Goal: Task Accomplishment & Management: Manage account settings

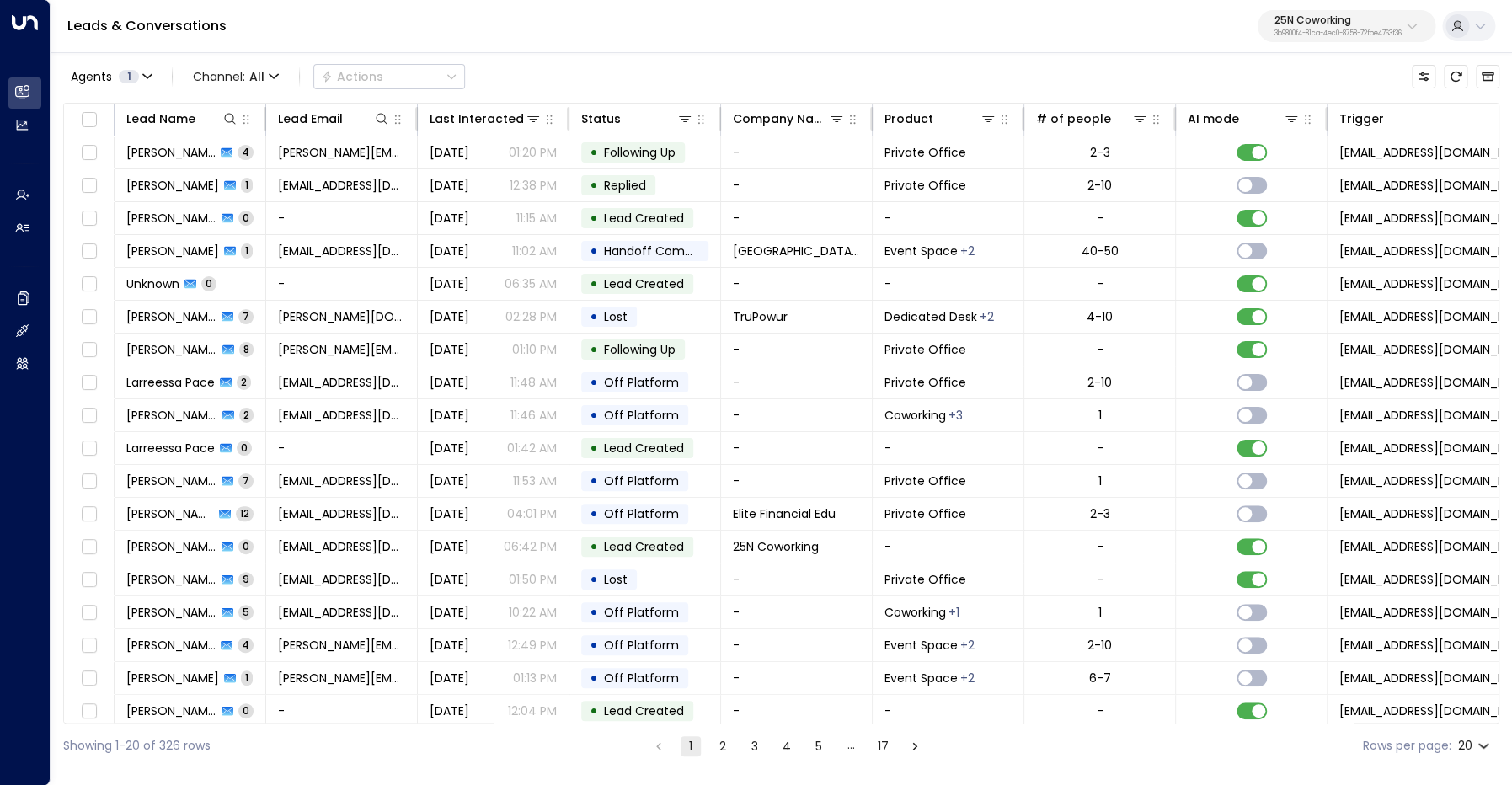
click at [1361, 22] on p "25N Coworking" at bounding box center [1338, 21] width 127 height 10
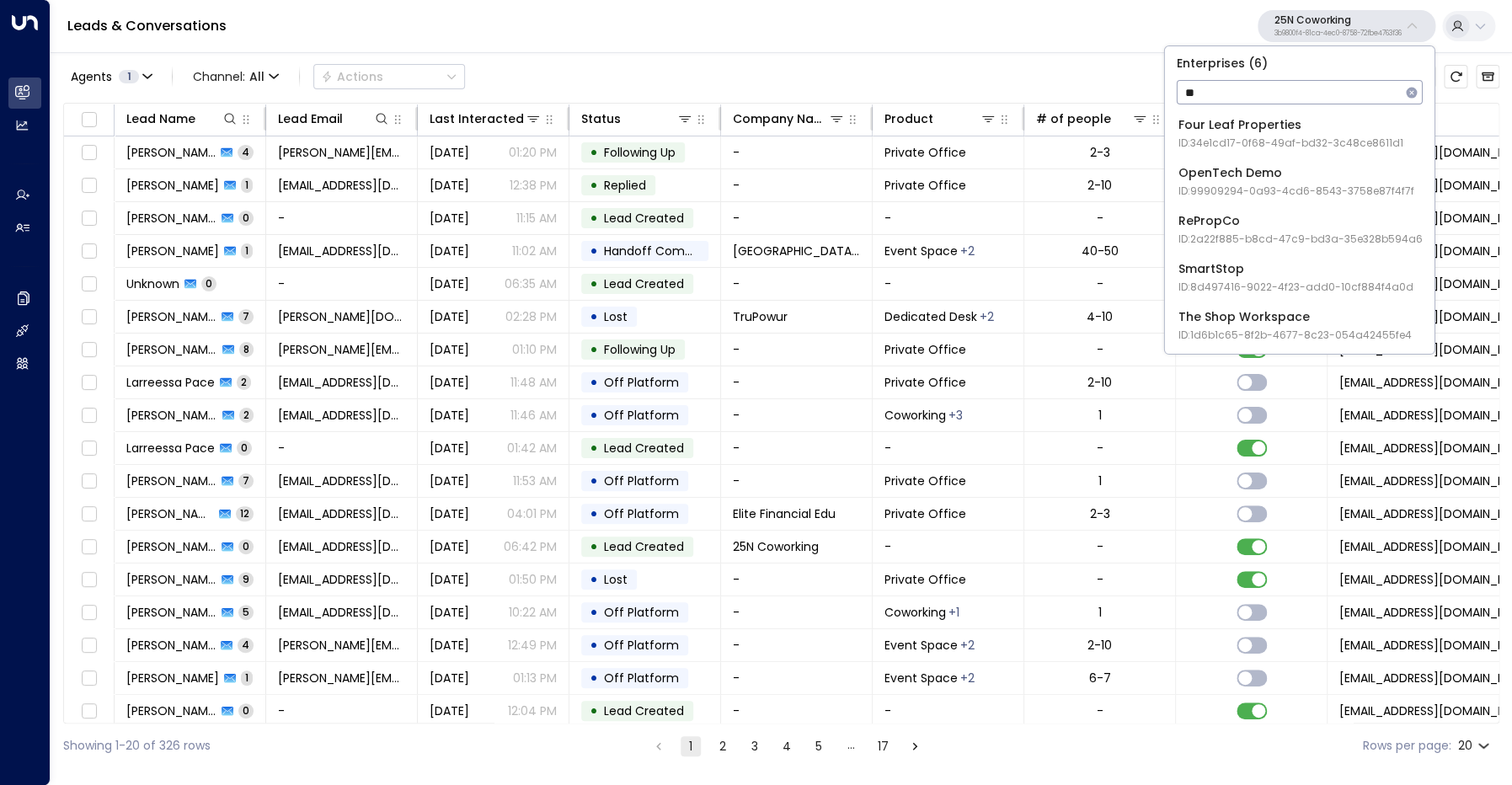
type input "*"
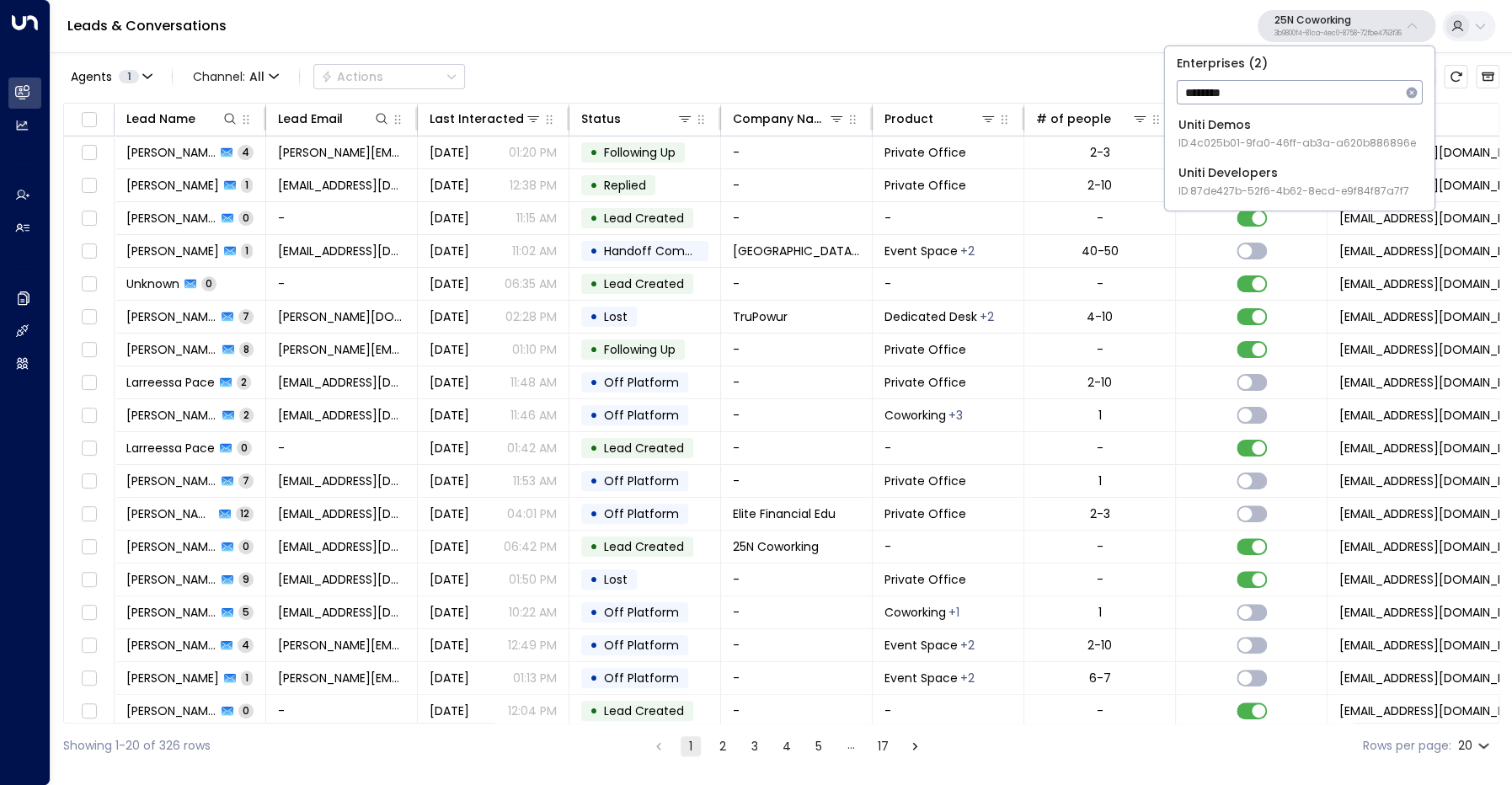
type input "********"
click at [1328, 126] on div "Uniti Demos ID: 4c025b01-9fa0-46ff-ab3a-a620b886896e" at bounding box center [1296, 133] width 237 height 34
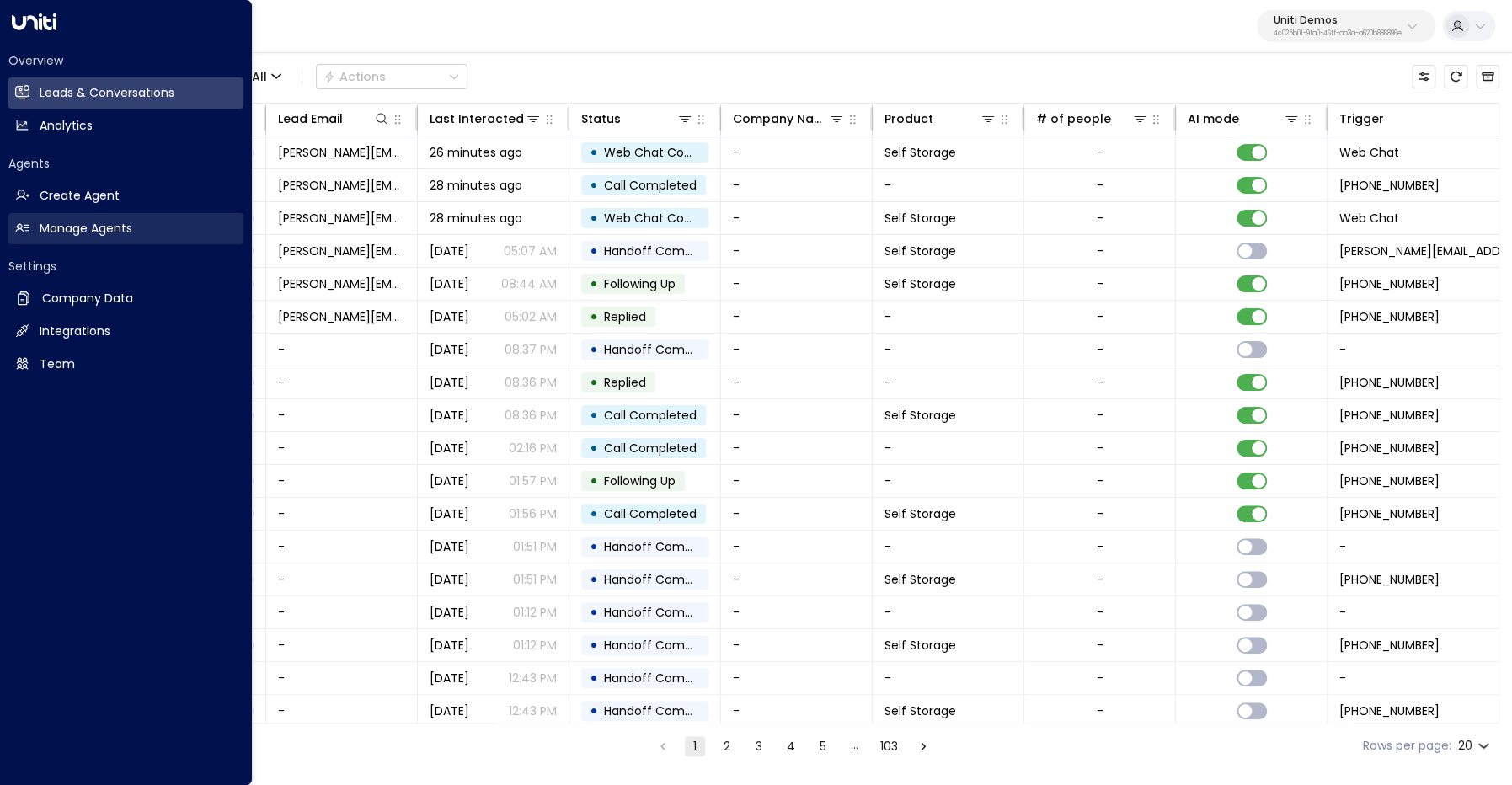
click at [36, 215] on link "Manage Agents Manage Agents" at bounding box center [126, 228] width 235 height 31
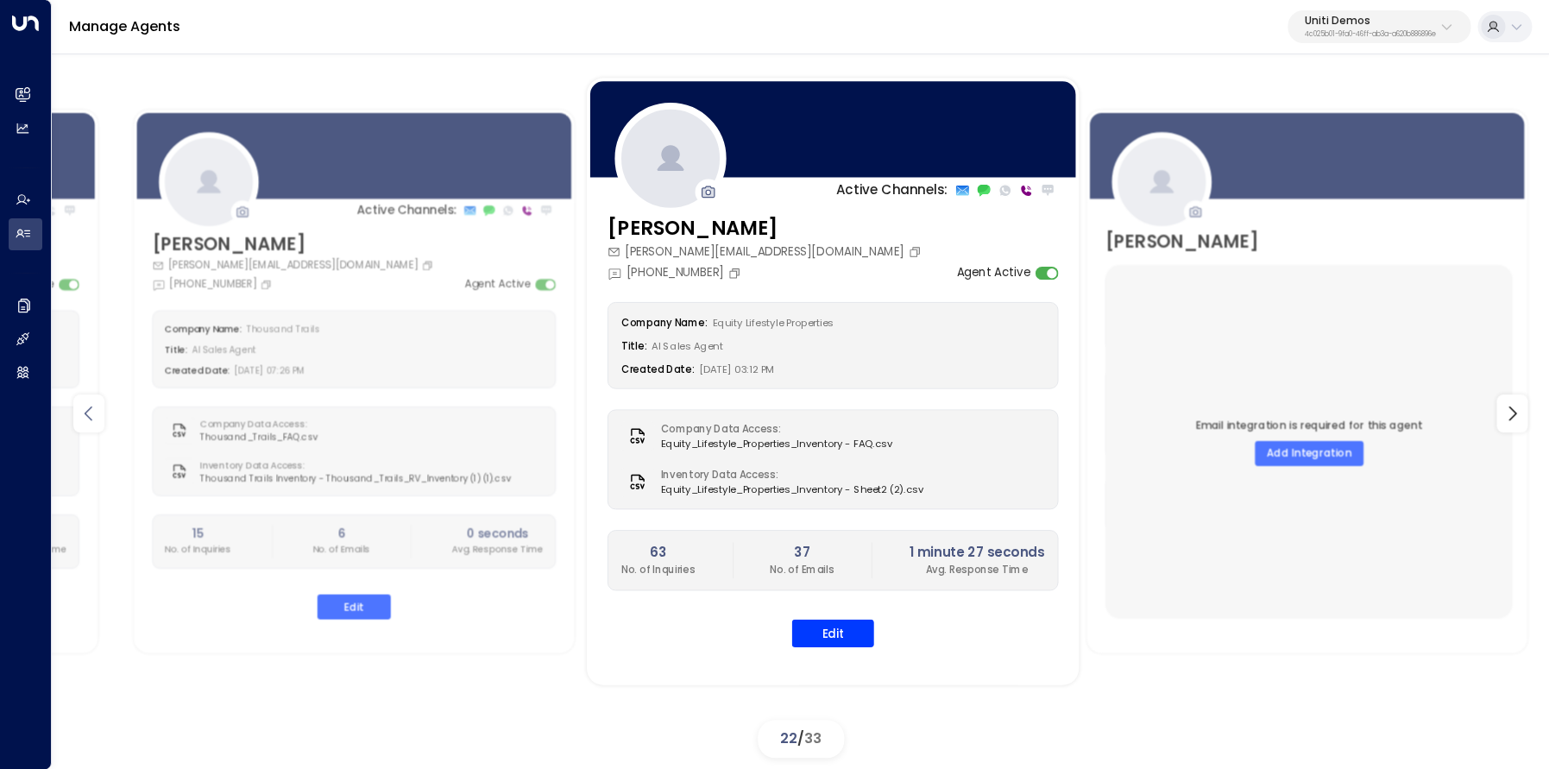
click at [95, 414] on icon at bounding box center [89, 413] width 21 height 21
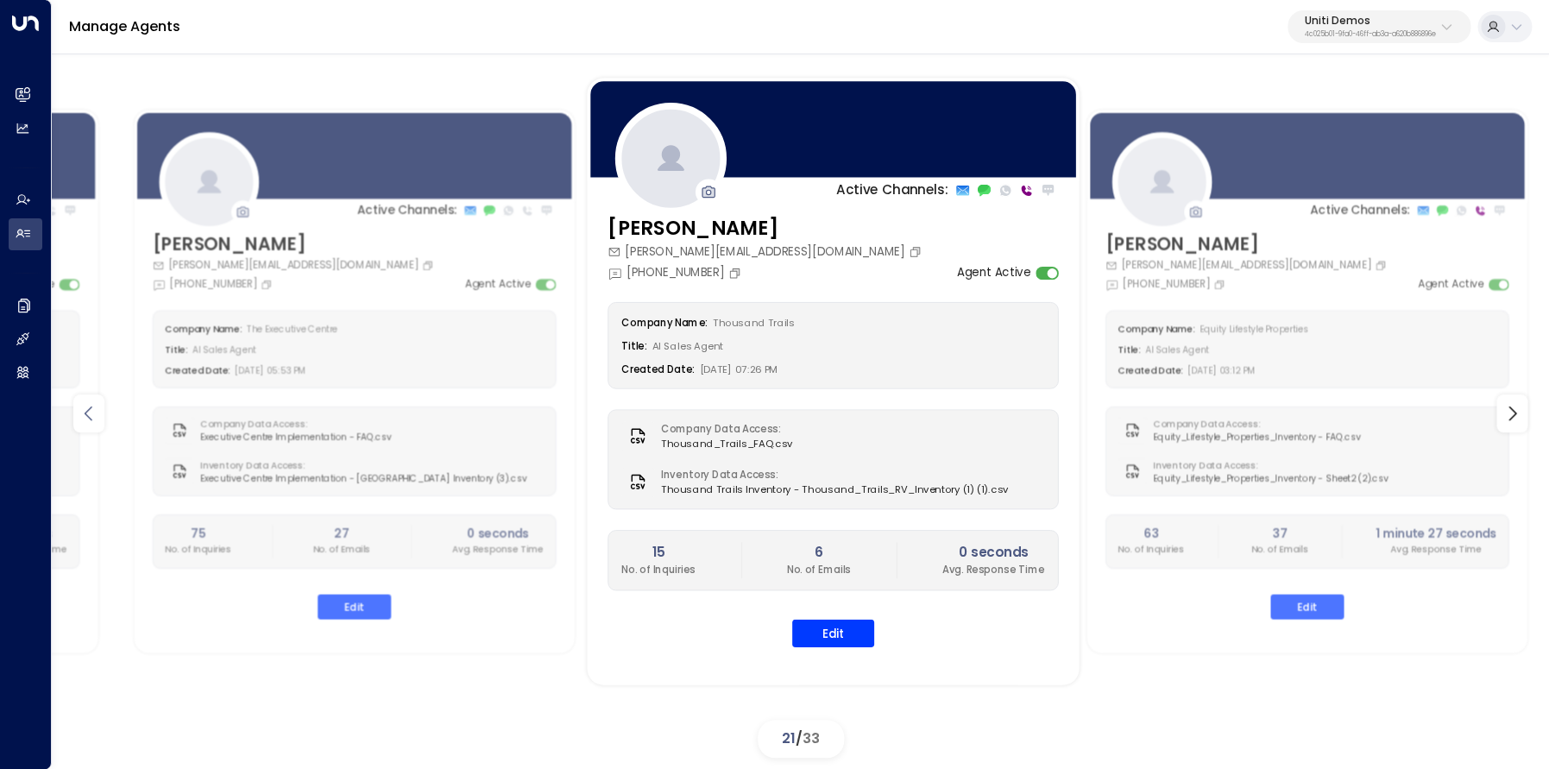
click at [95, 414] on icon at bounding box center [89, 413] width 21 height 21
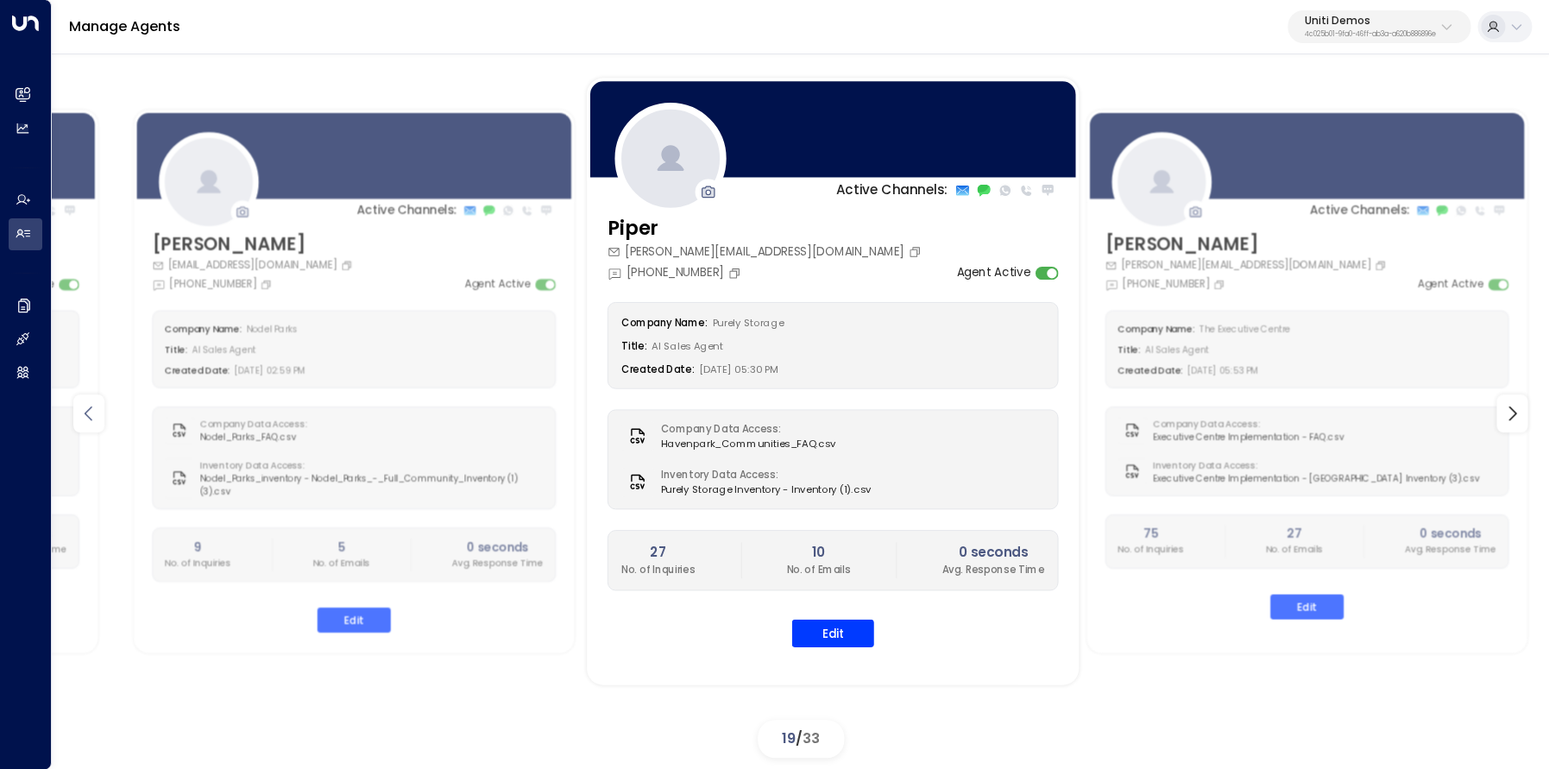
click at [95, 414] on icon at bounding box center [89, 413] width 21 height 21
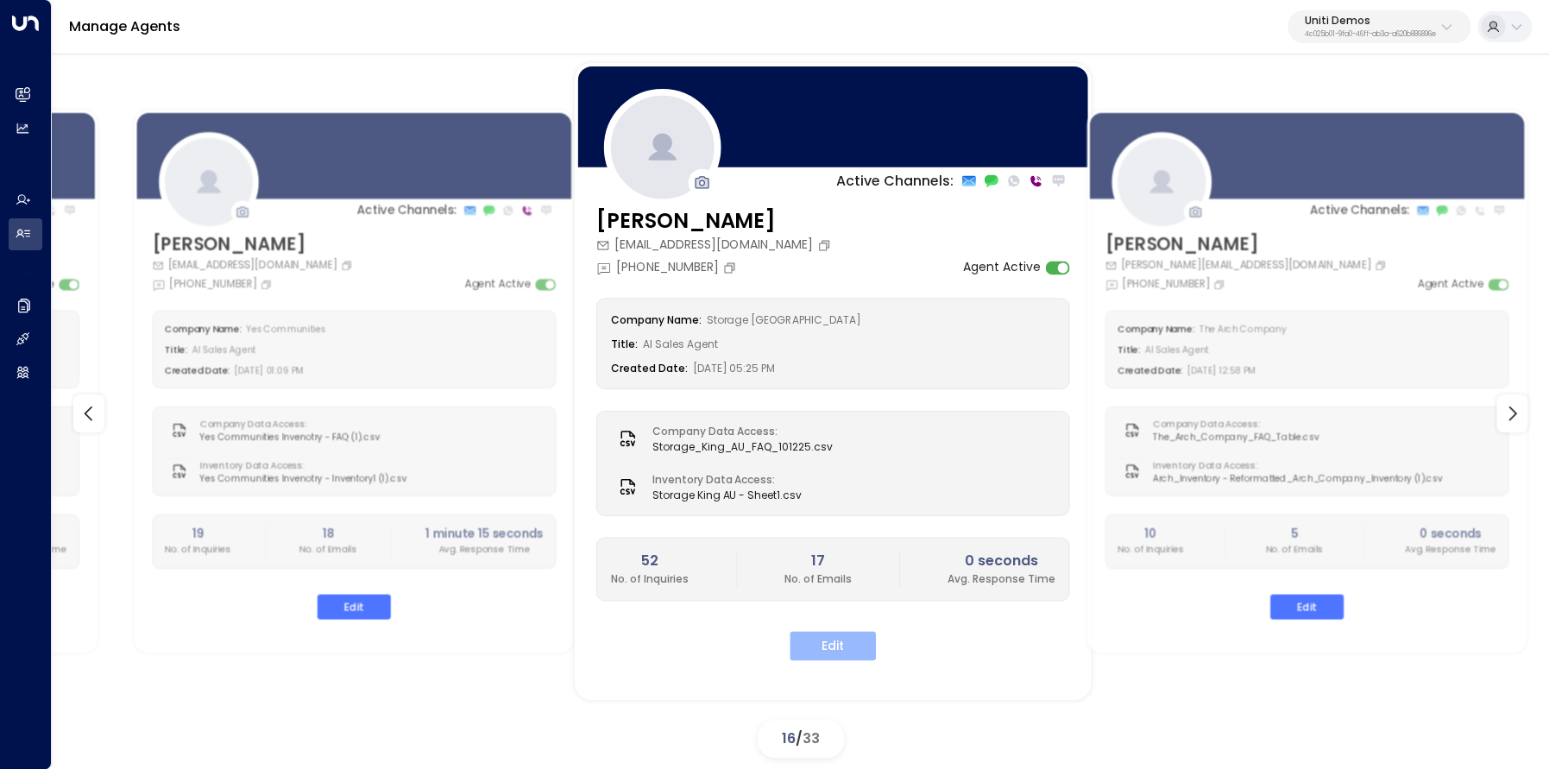
click at [860, 645] on button "Edit" at bounding box center [833, 645] width 86 height 29
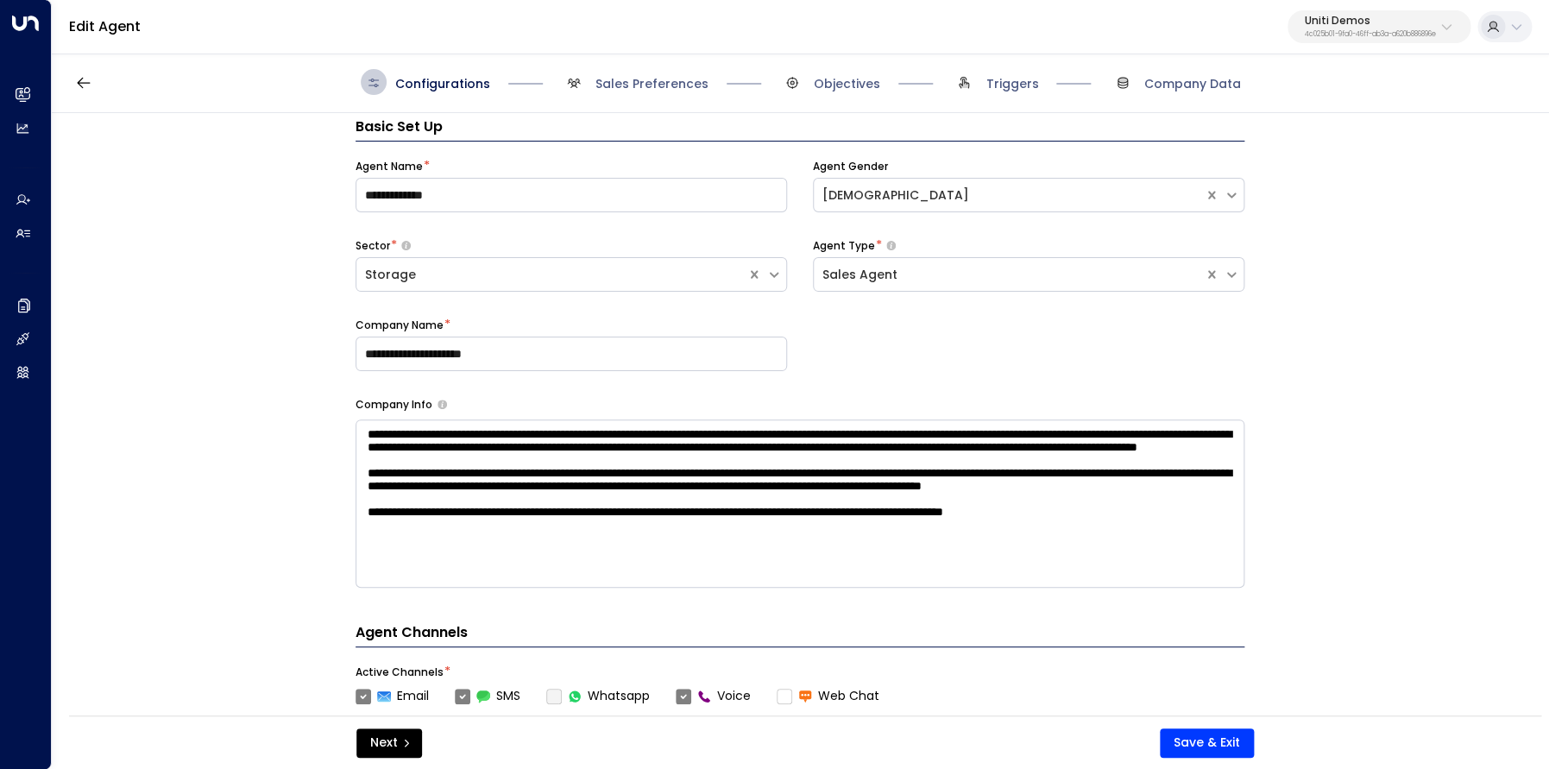
scroll to position [26, 0]
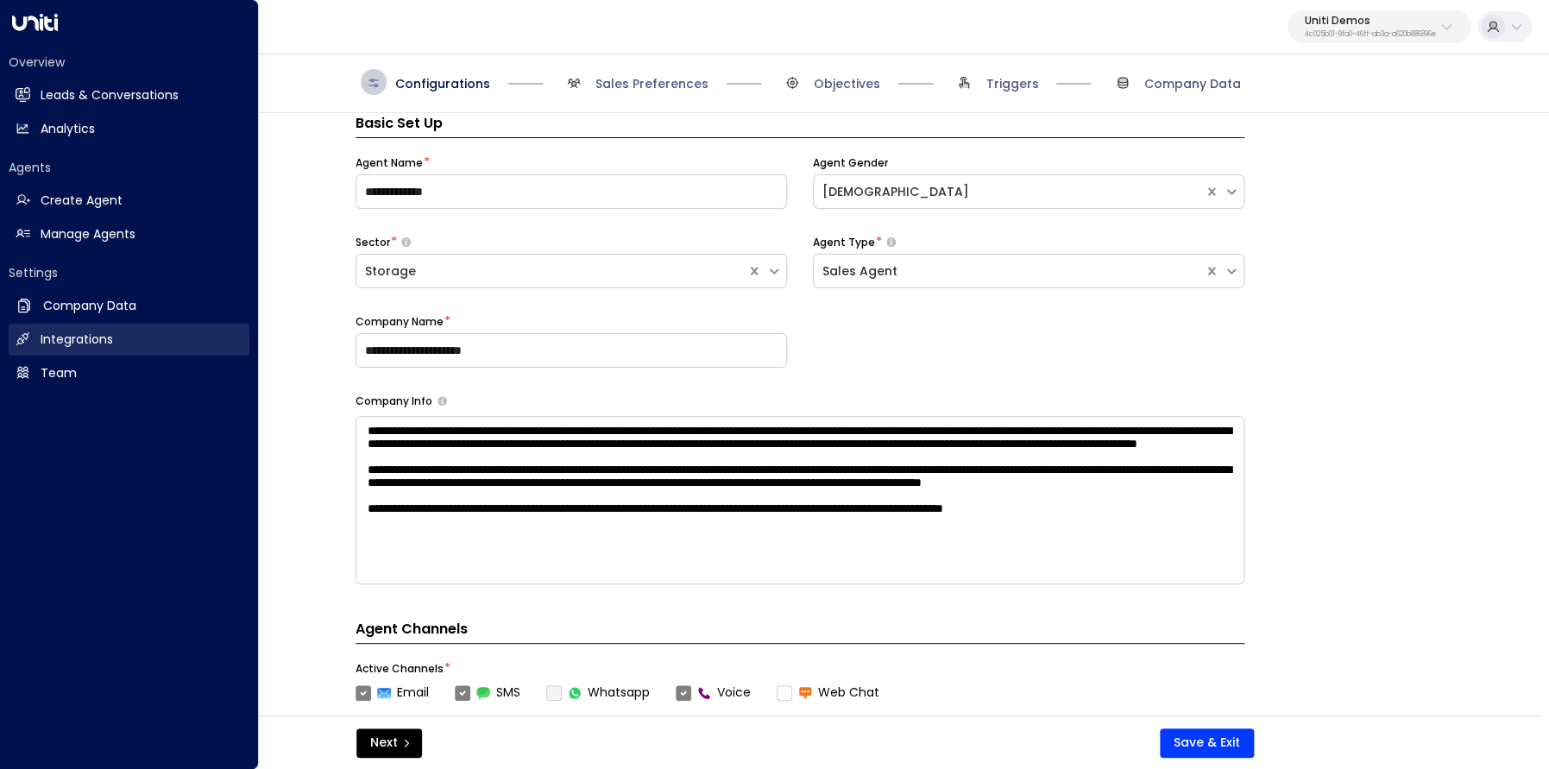
click at [46, 340] on h2 "Integrations" at bounding box center [77, 340] width 72 height 18
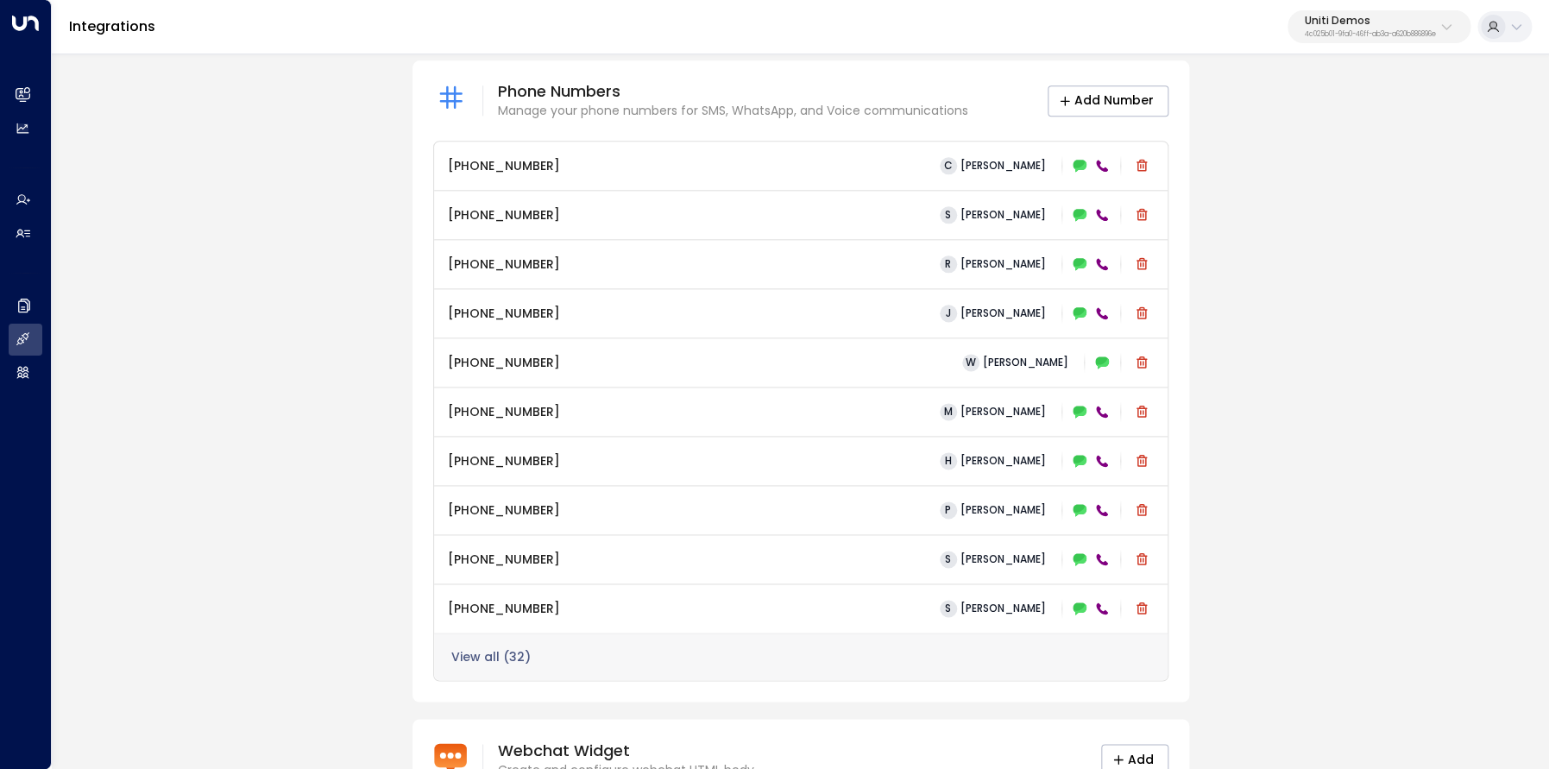
scroll to position [899, 0]
click at [498, 651] on button "View all ( 32 )" at bounding box center [490, 656] width 79 height 14
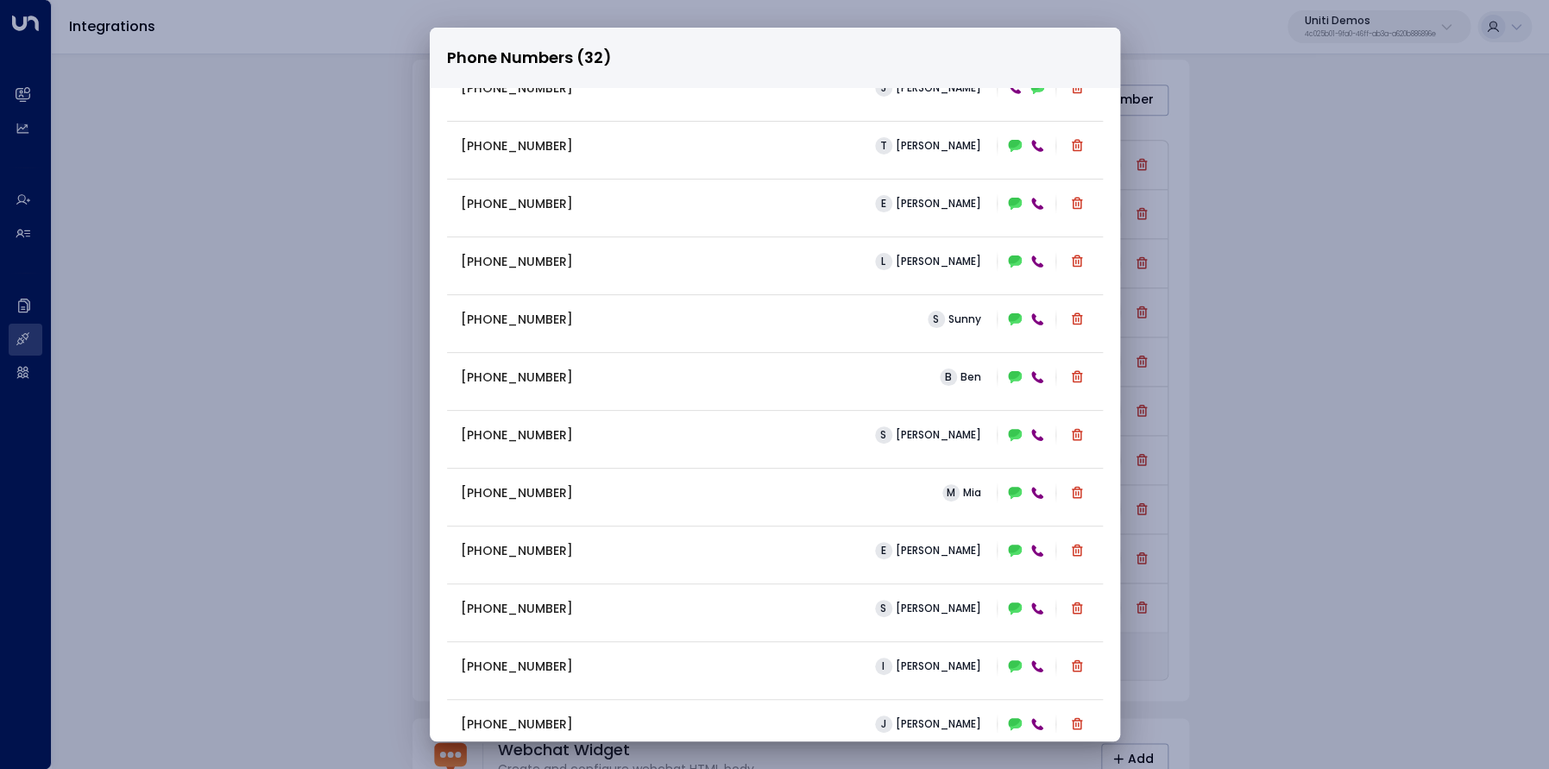
scroll to position [1231, 0]
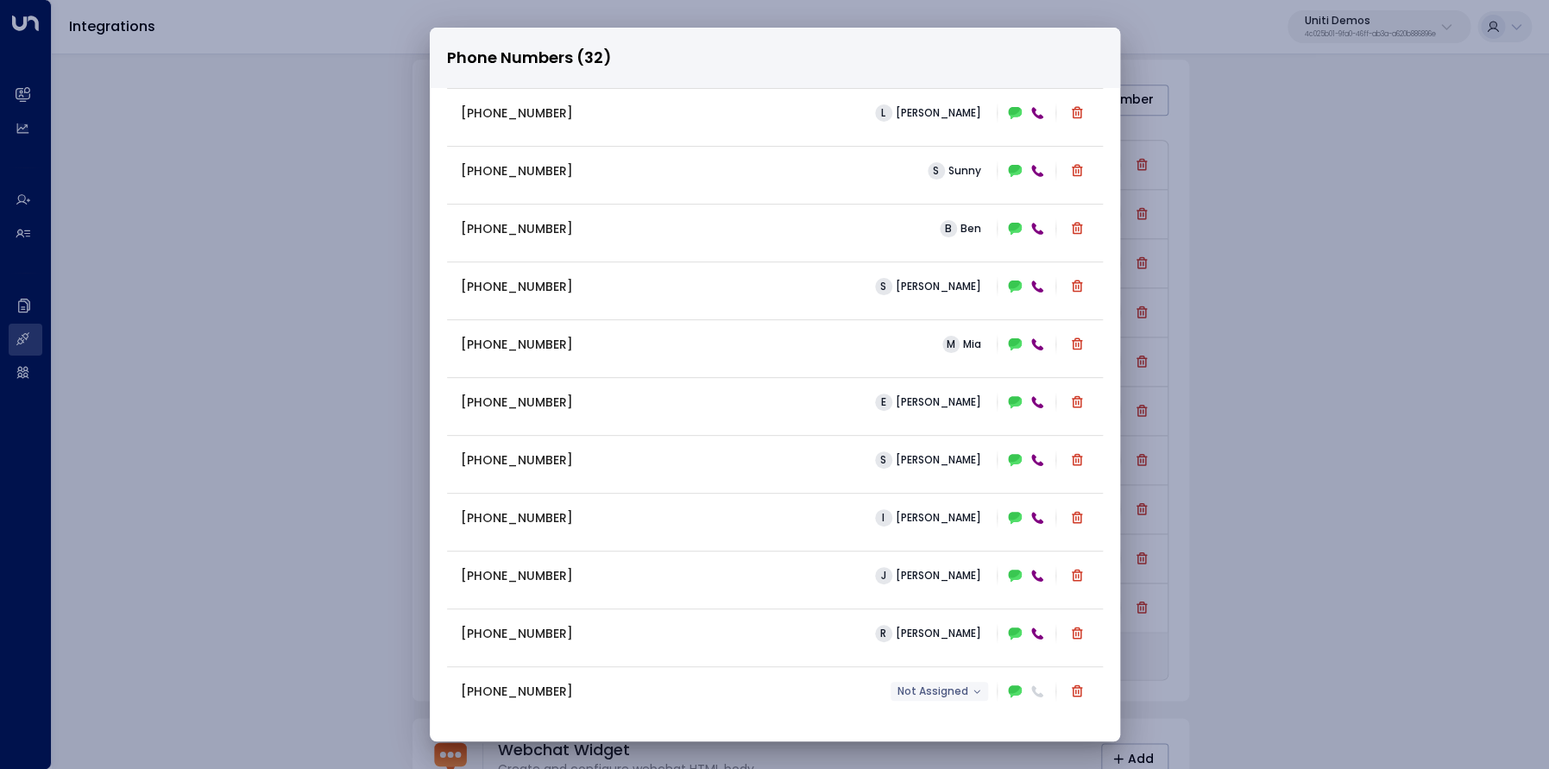
click at [972, 693] on button "Not Assigned" at bounding box center [940, 691] width 98 height 19
click at [827, 705] on div at bounding box center [774, 384] width 1549 height 769
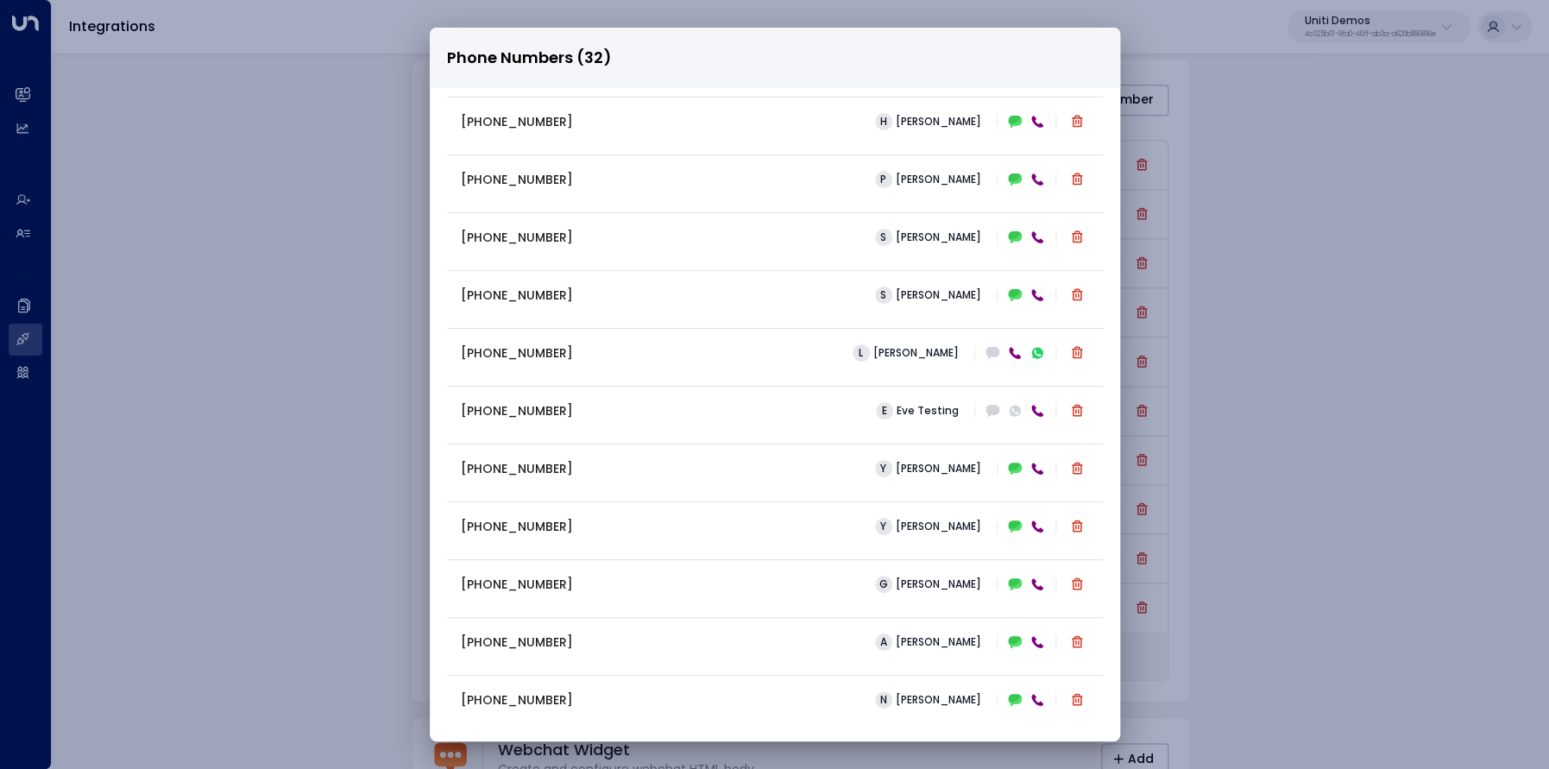
click at [776, 593] on div "+19093181424 G Giselle Smith" at bounding box center [775, 584] width 628 height 24
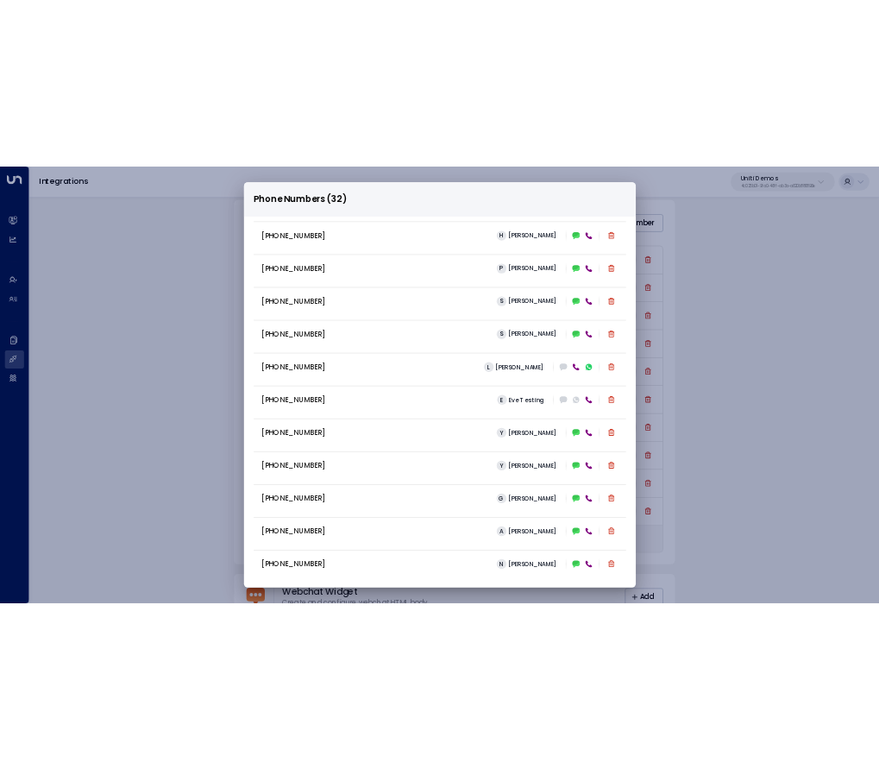
scroll to position [1231, 0]
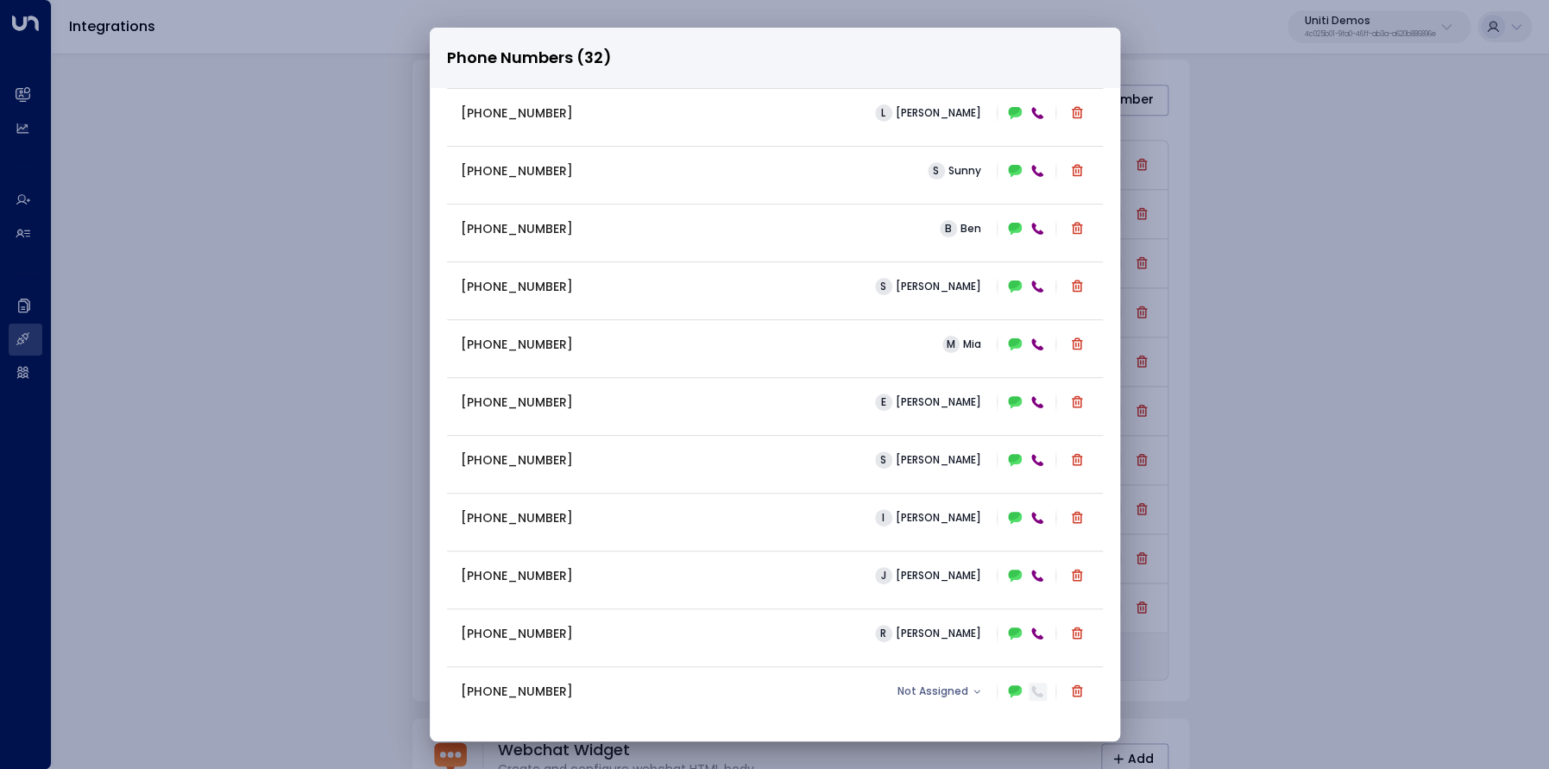
click at [1037, 690] on icon at bounding box center [1038, 691] width 14 height 14
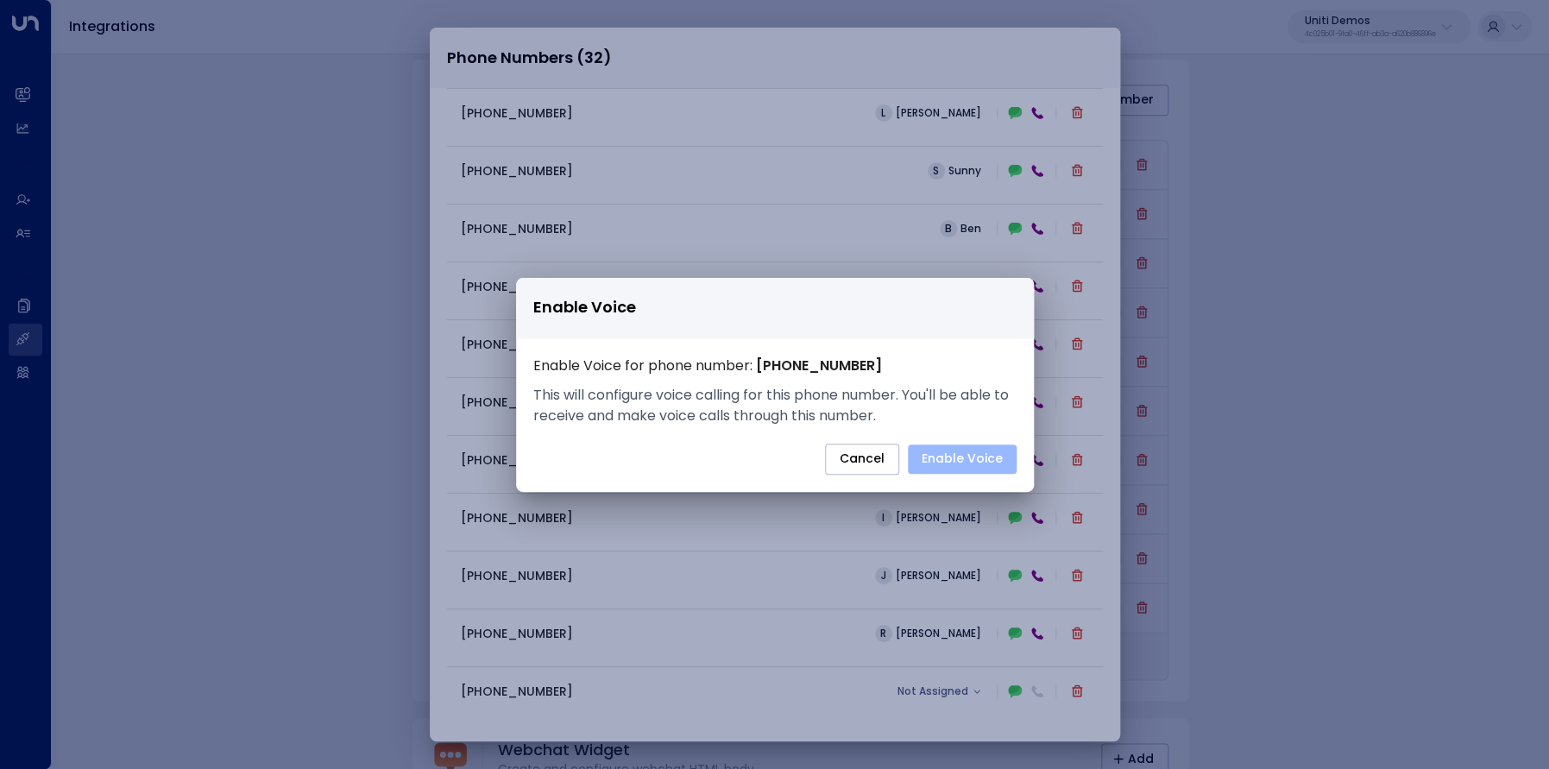
click at [988, 461] on button "Enable Voice" at bounding box center [962, 458] width 109 height 29
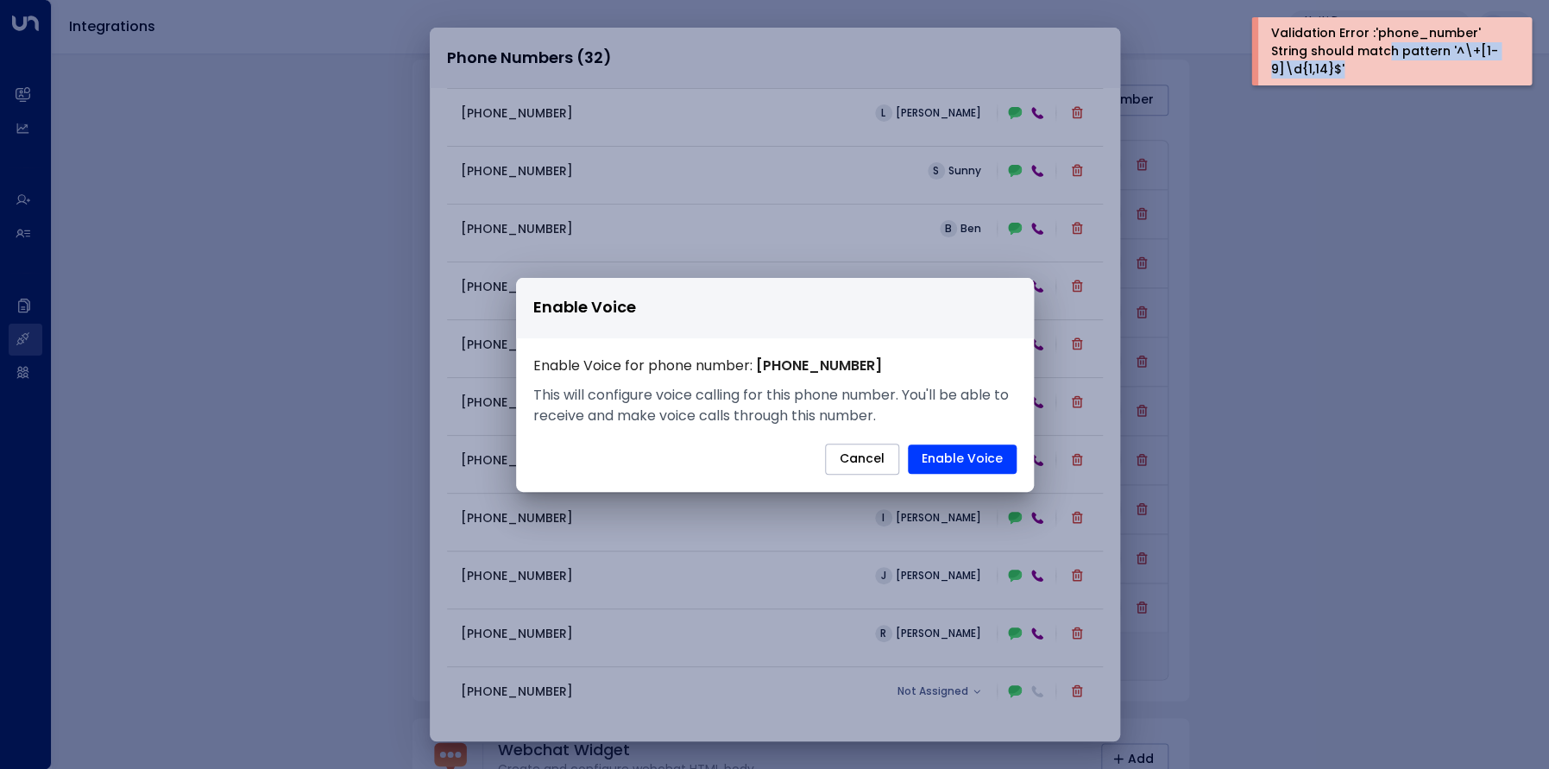
drag, startPoint x: 1272, startPoint y: 51, endPoint x: 1382, endPoint y: 57, distance: 109.8
click at [1388, 57] on div "Validation Error :'phone_number' String should match pattern '^\+[1-9]\d{1,14}$'" at bounding box center [1389, 51] width 237 height 54
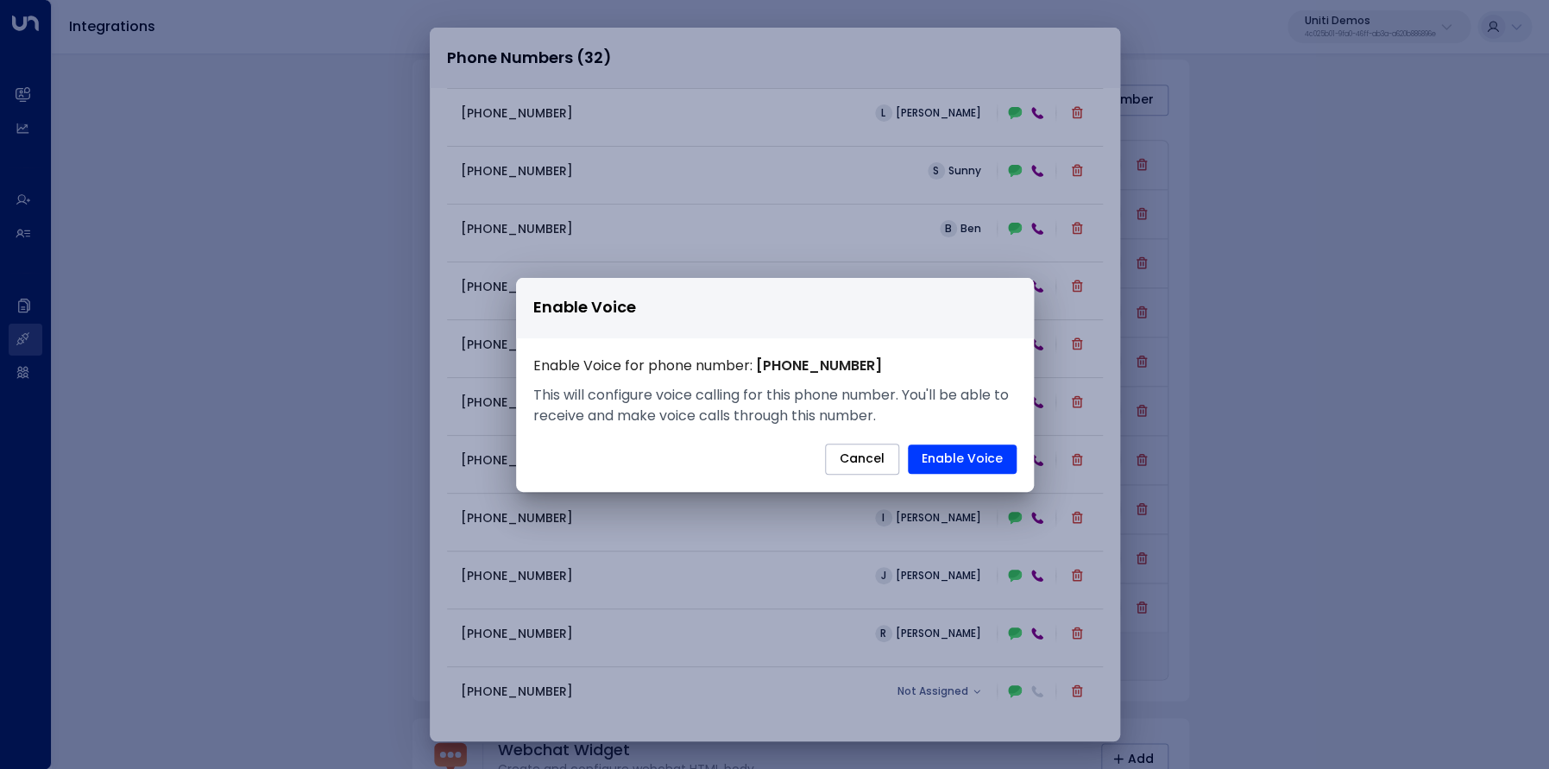
click at [1307, 56] on div "Enable Voice Enable Voice for phone number: +61468037199 This will configure vo…" at bounding box center [774, 384] width 1549 height 769
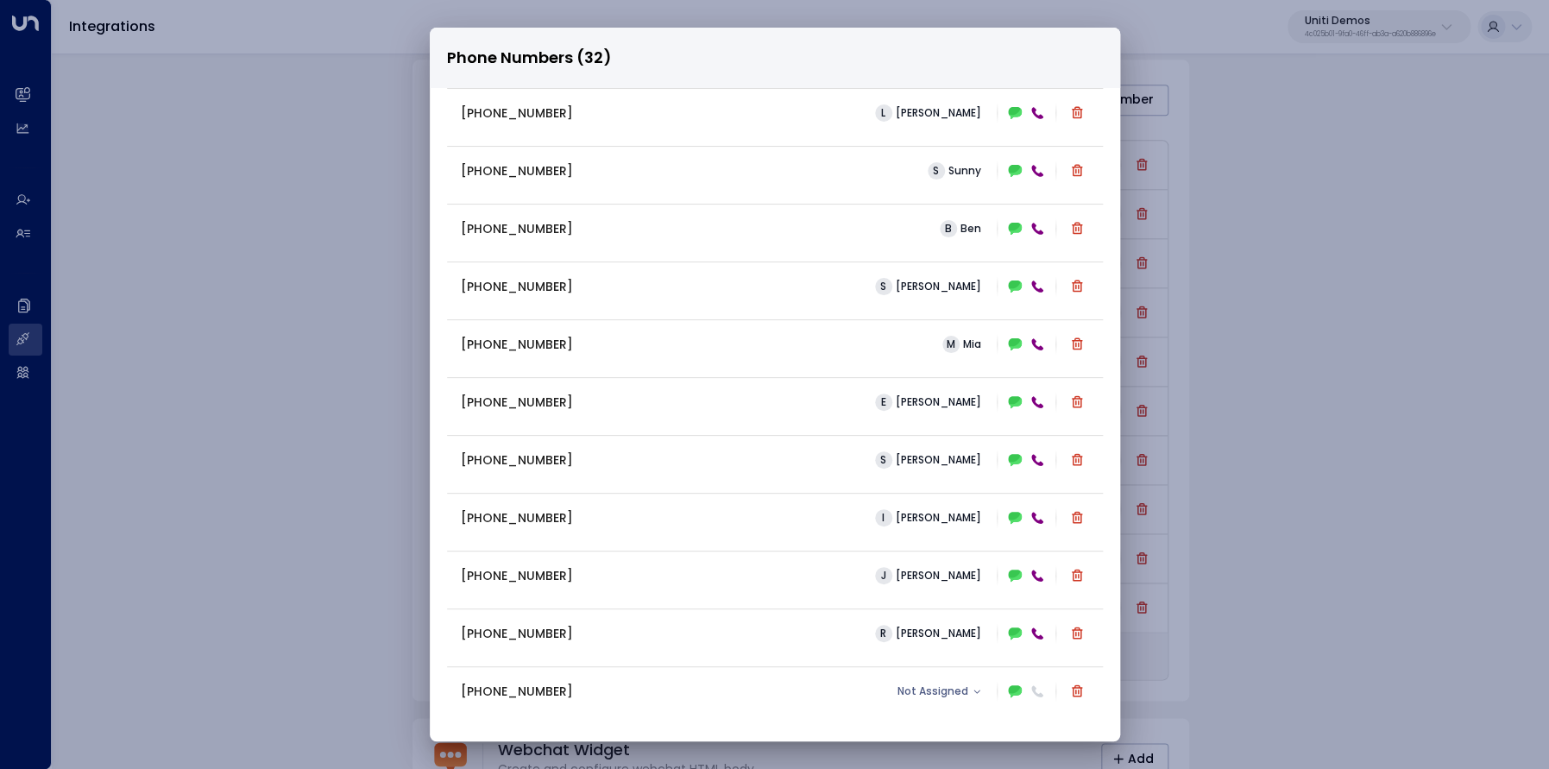
click at [511, 689] on p "+61468037199" at bounding box center [517, 692] width 112 height 18
click at [1045, 695] on div at bounding box center [1038, 692] width 18 height 18
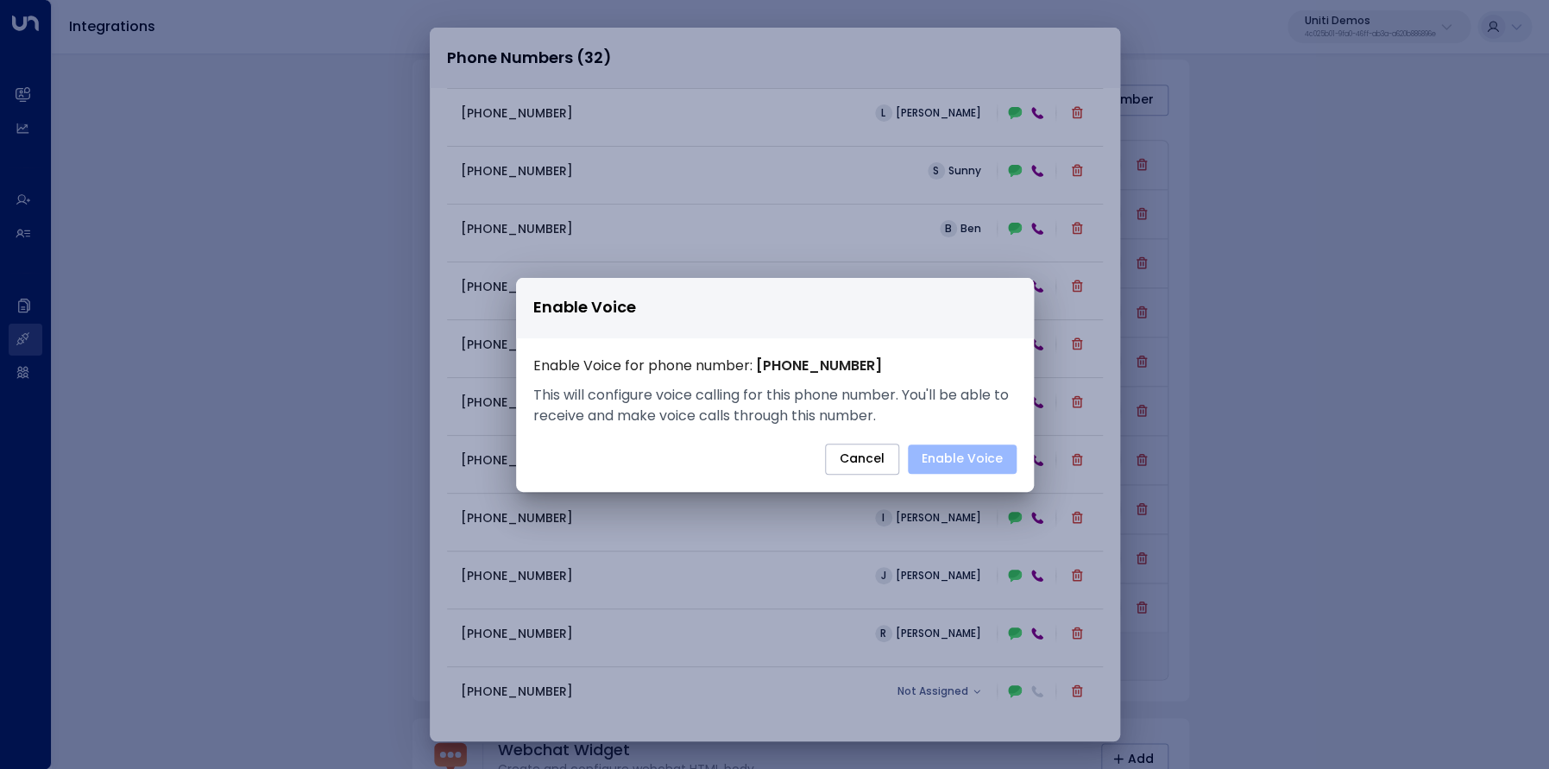
click at [961, 465] on button "Enable Voice" at bounding box center [962, 458] width 109 height 29
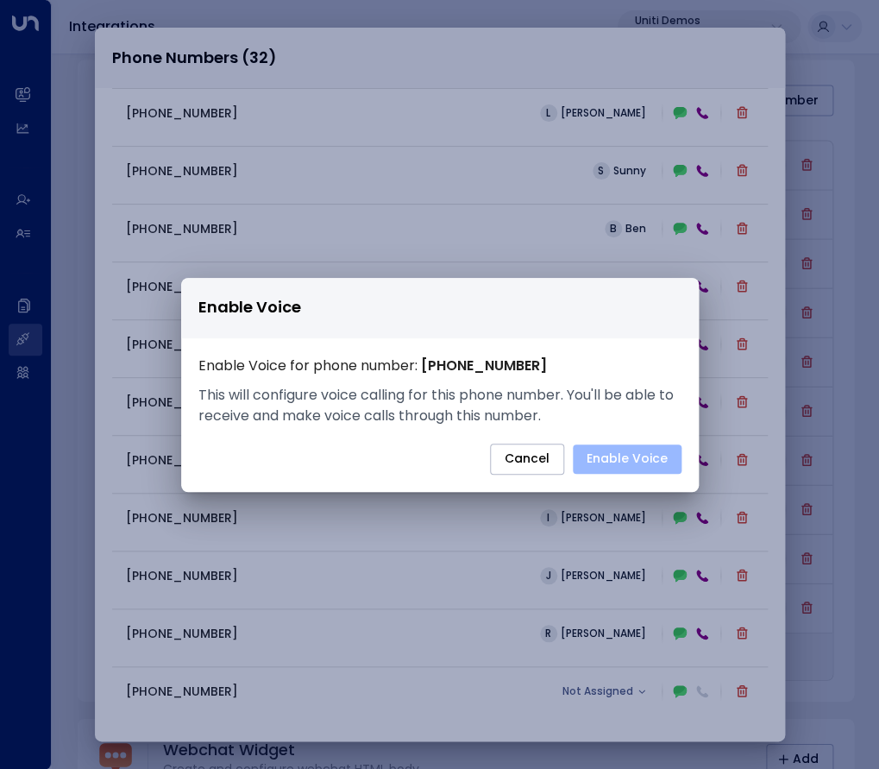
click at [648, 463] on button "Enable Voice" at bounding box center [627, 458] width 109 height 29
click at [653, 463] on button "Enable Voice" at bounding box center [627, 458] width 109 height 29
drag, startPoint x: 517, startPoint y: 364, endPoint x: 550, endPoint y: 362, distance: 32.8
click at [550, 362] on p "Enable Voice for phone number: +61468037199" at bounding box center [440, 366] width 483 height 21
click at [639, 458] on button "Enable Voice" at bounding box center [627, 458] width 109 height 29
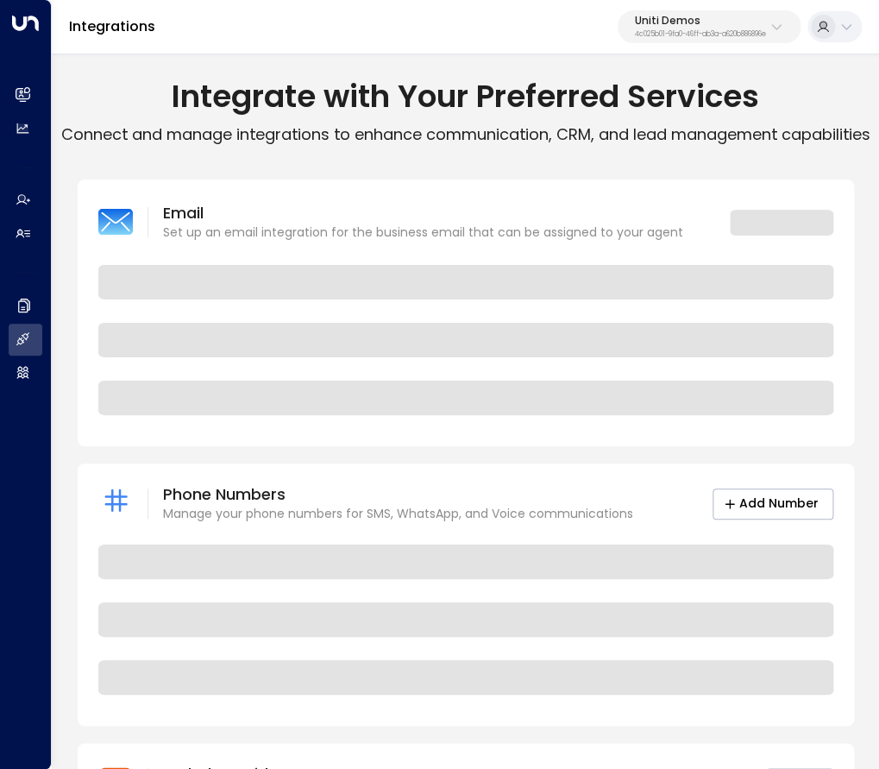
scroll to position [274, 0]
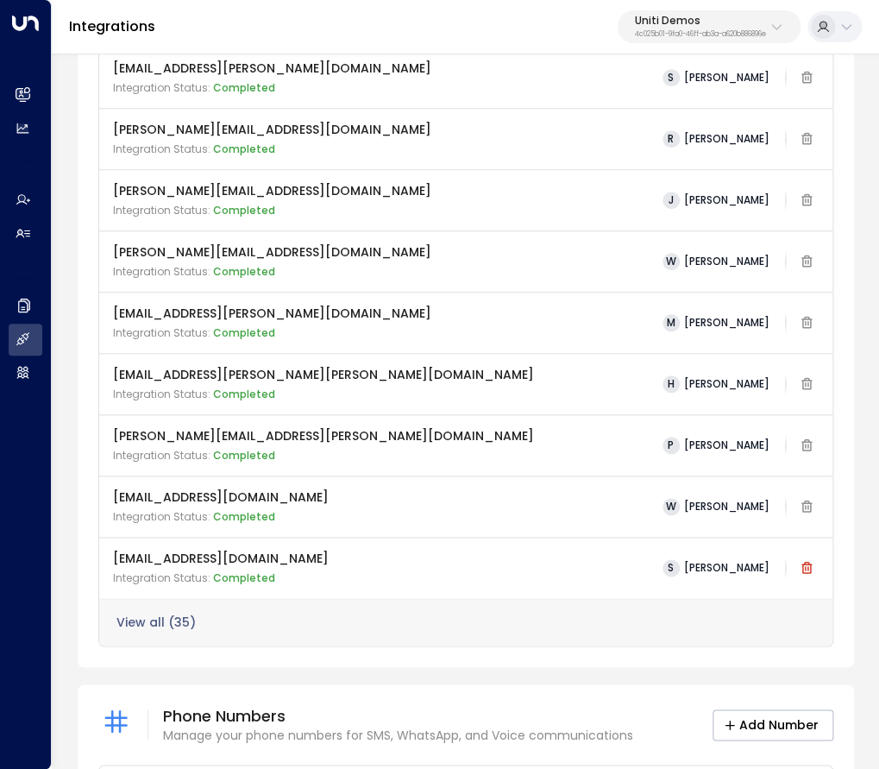
click at [143, 621] on button "View all ( 35 )" at bounding box center [156, 622] width 79 height 14
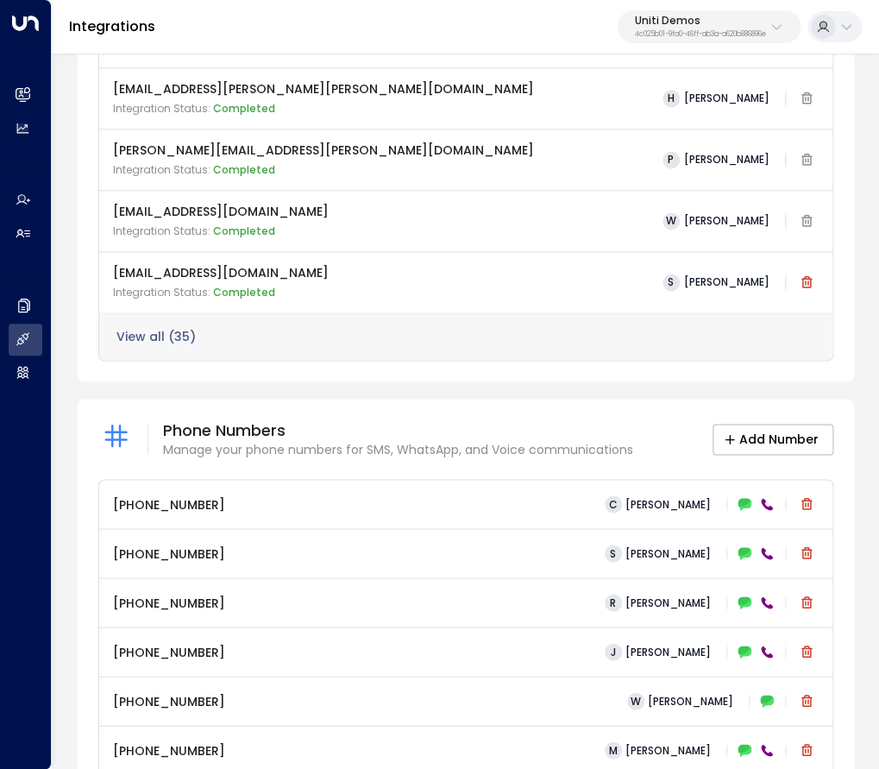
scroll to position [831, 0]
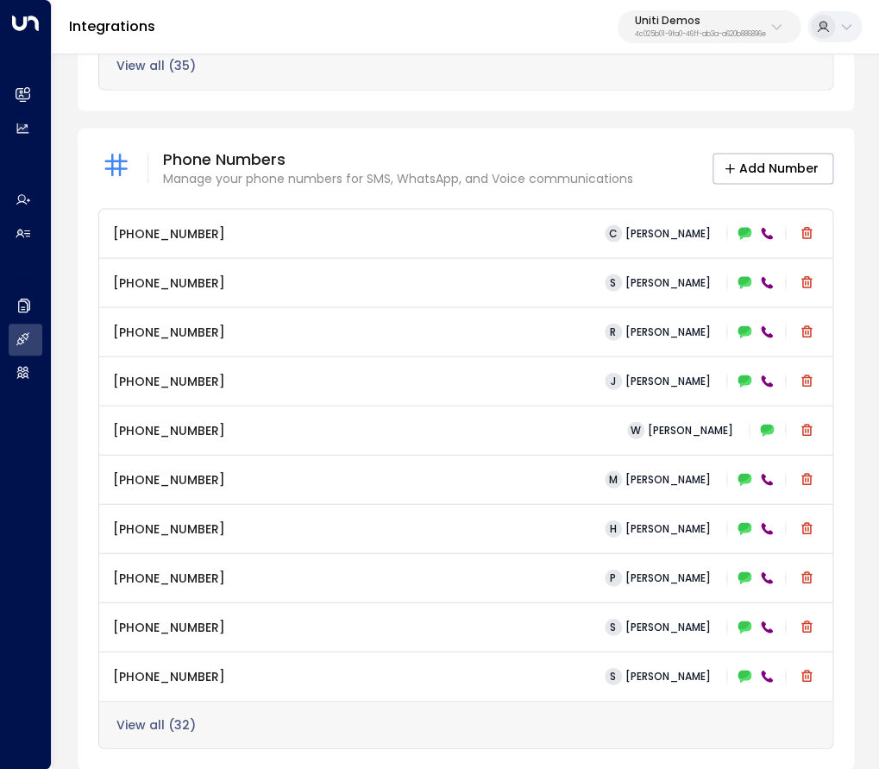
click at [180, 719] on button "View all ( 32 )" at bounding box center [156, 724] width 79 height 14
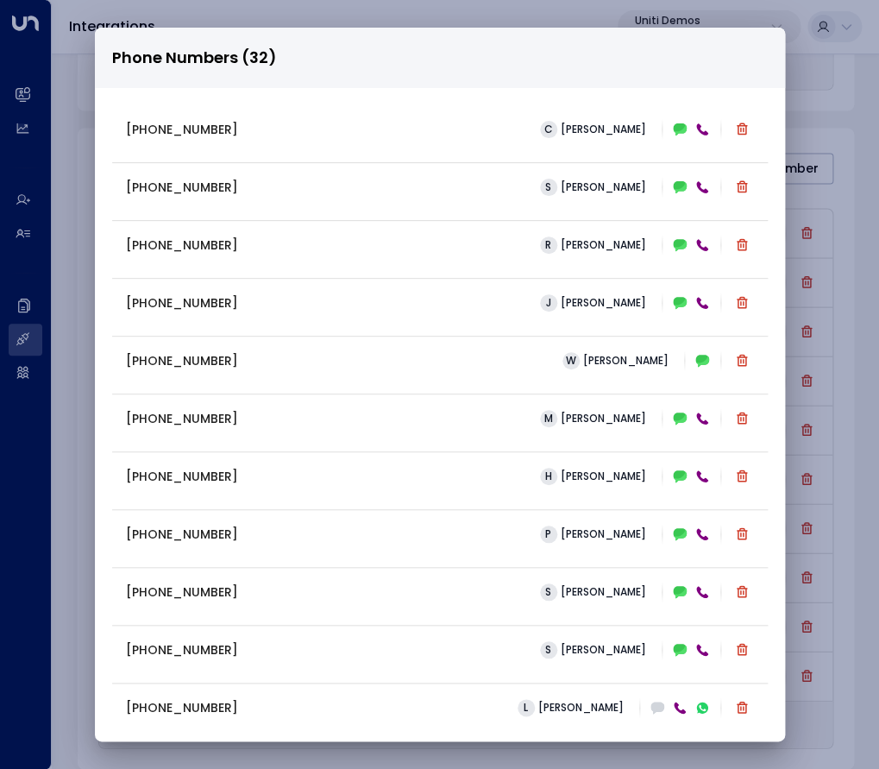
scroll to position [1231, 0]
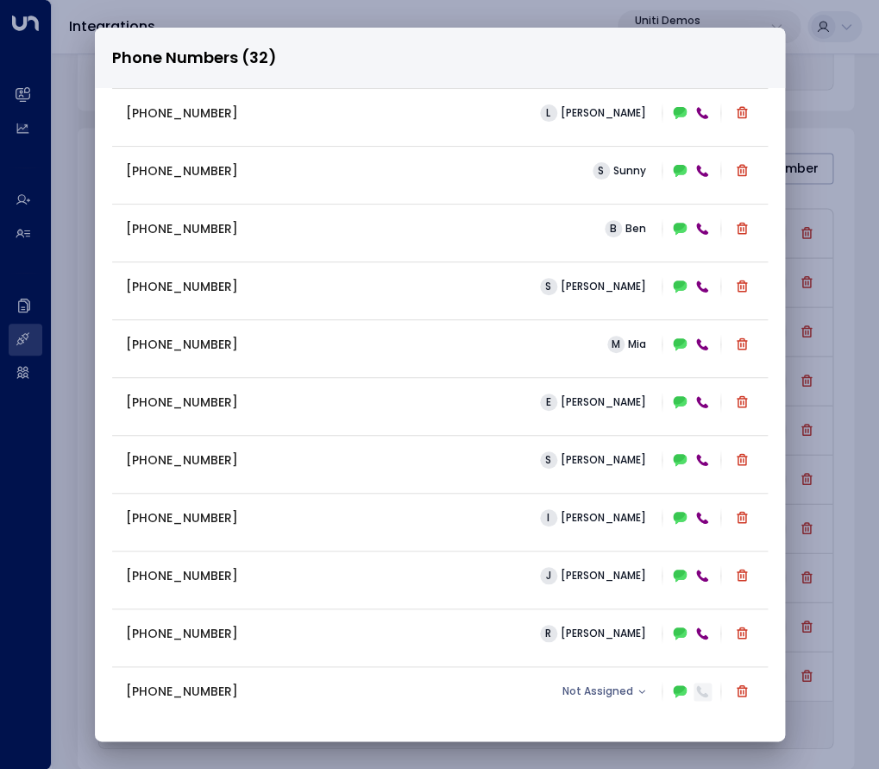
click at [703, 689] on icon at bounding box center [703, 691] width 14 height 14
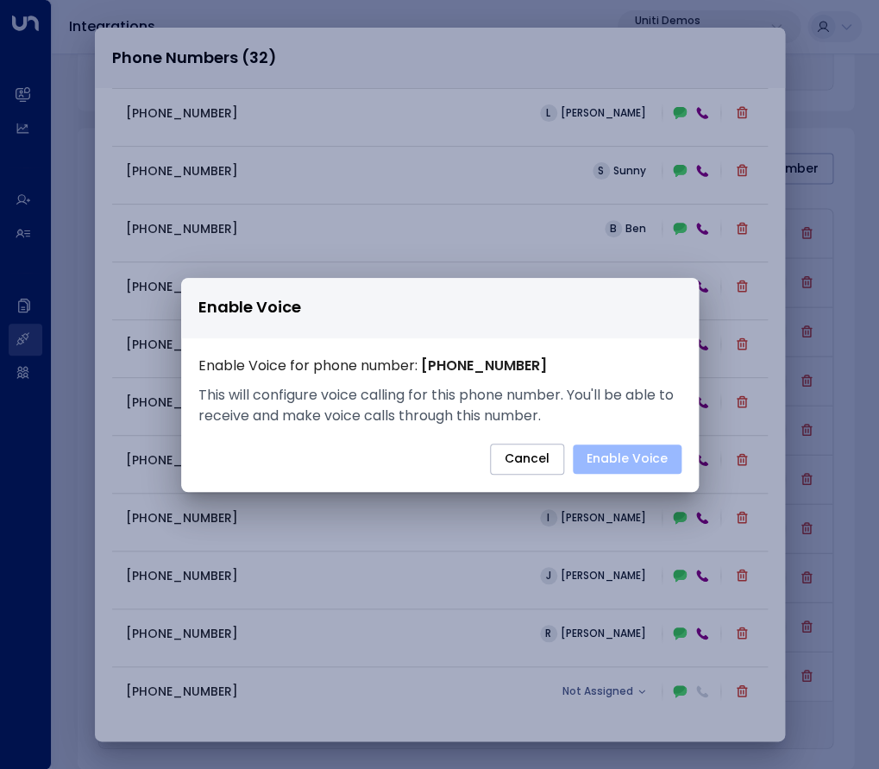
click at [645, 461] on button "Enable Voice" at bounding box center [627, 458] width 109 height 29
click at [541, 462] on button "Cancel" at bounding box center [527, 459] width 74 height 31
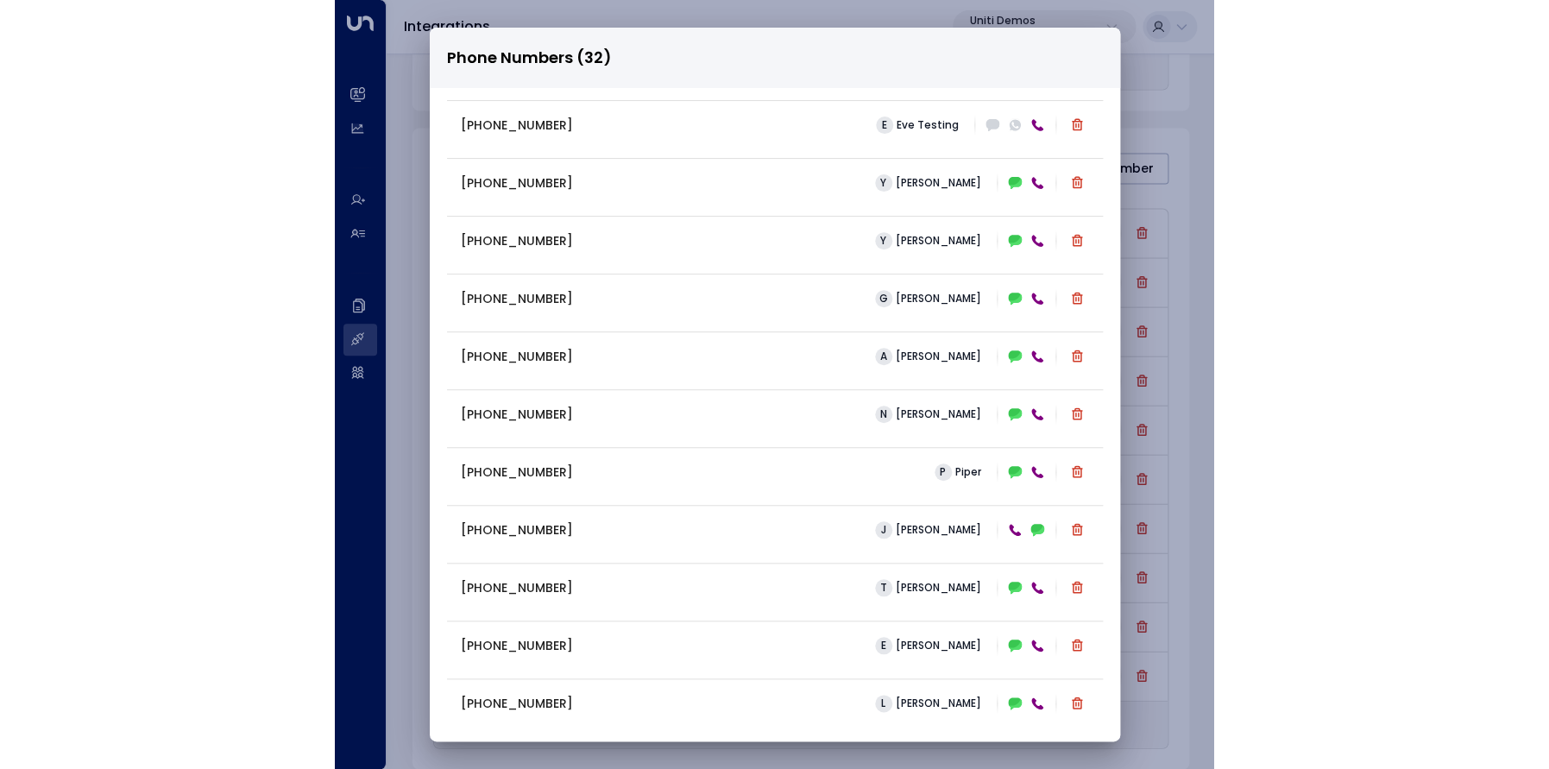
scroll to position [576, 0]
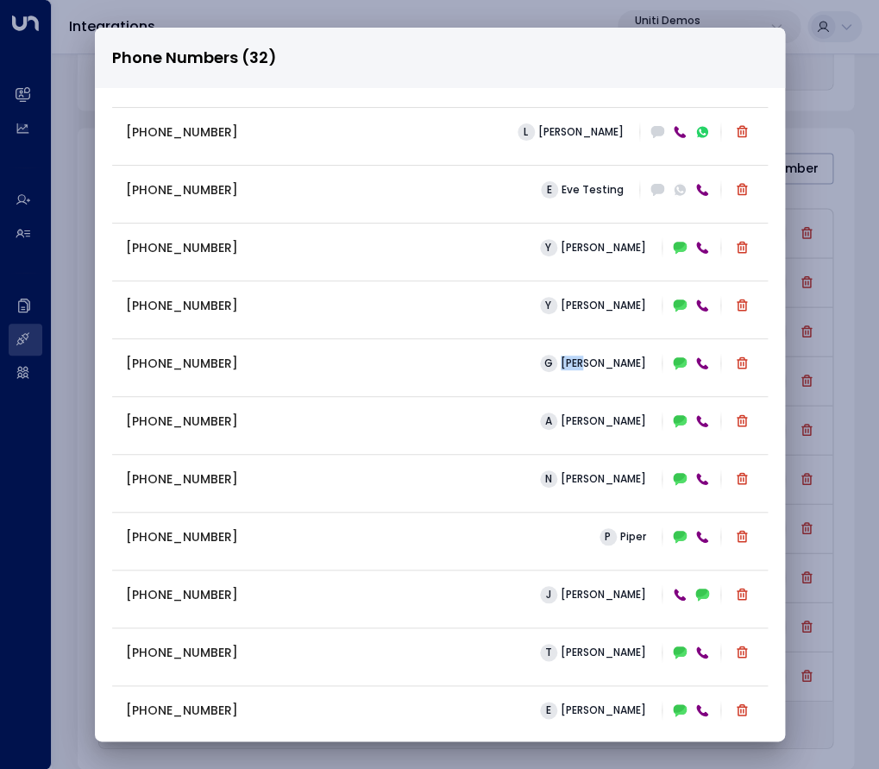
click at [826, 371] on div "Phone Numbers (32) +16306569076 C Carey +13322917871 S Sarah +16194326046 R Ray…" at bounding box center [439, 384] width 879 height 769
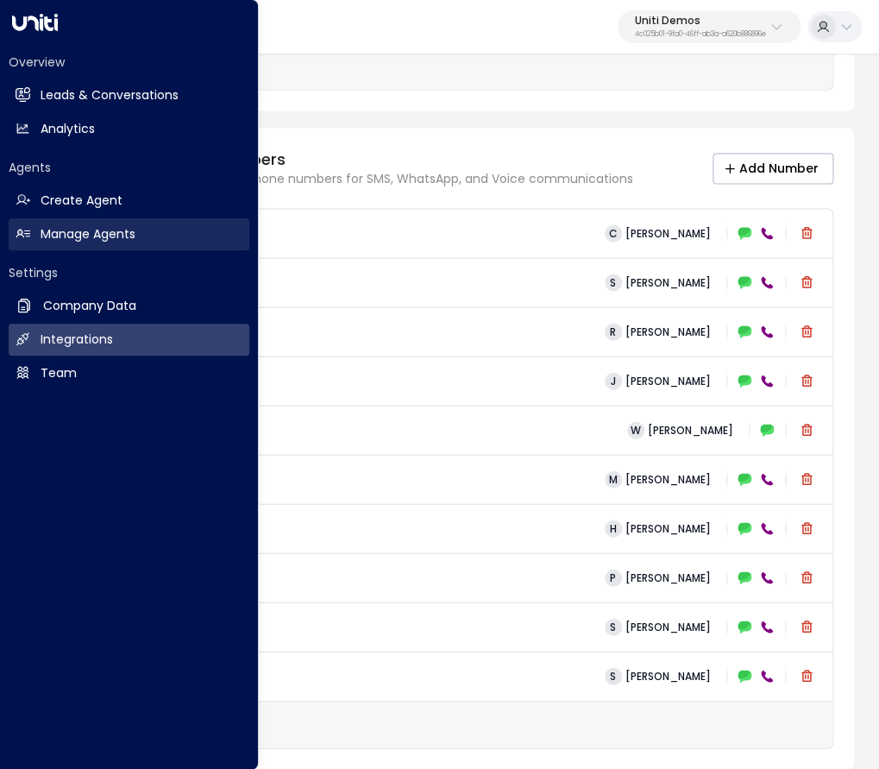
click at [33, 230] on link "Manage Agents Manage Agents" at bounding box center [129, 234] width 241 height 32
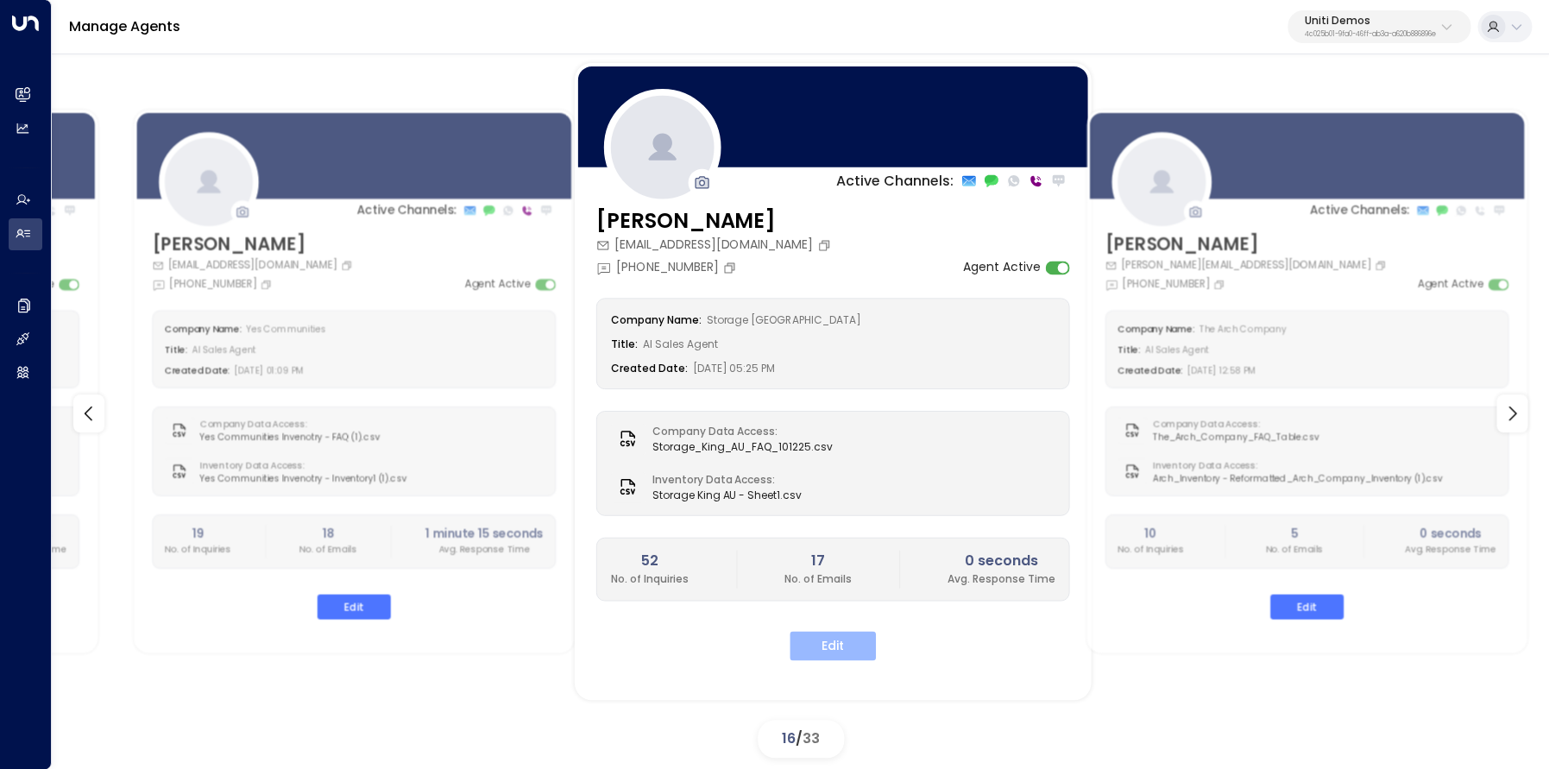
click at [830, 649] on button "Edit" at bounding box center [833, 645] width 86 height 29
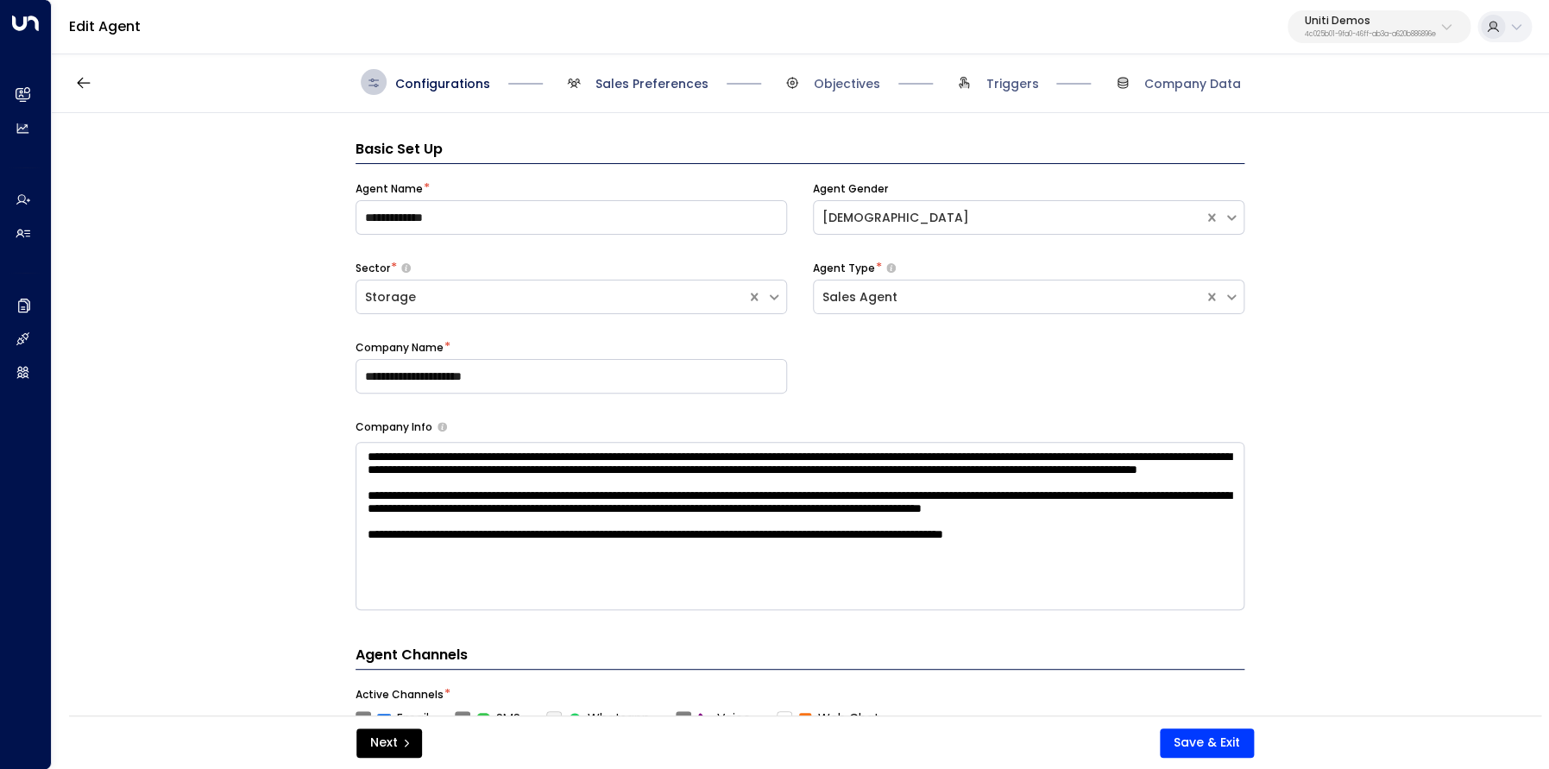
click at [649, 85] on span "Sales Preferences" at bounding box center [652, 83] width 113 height 17
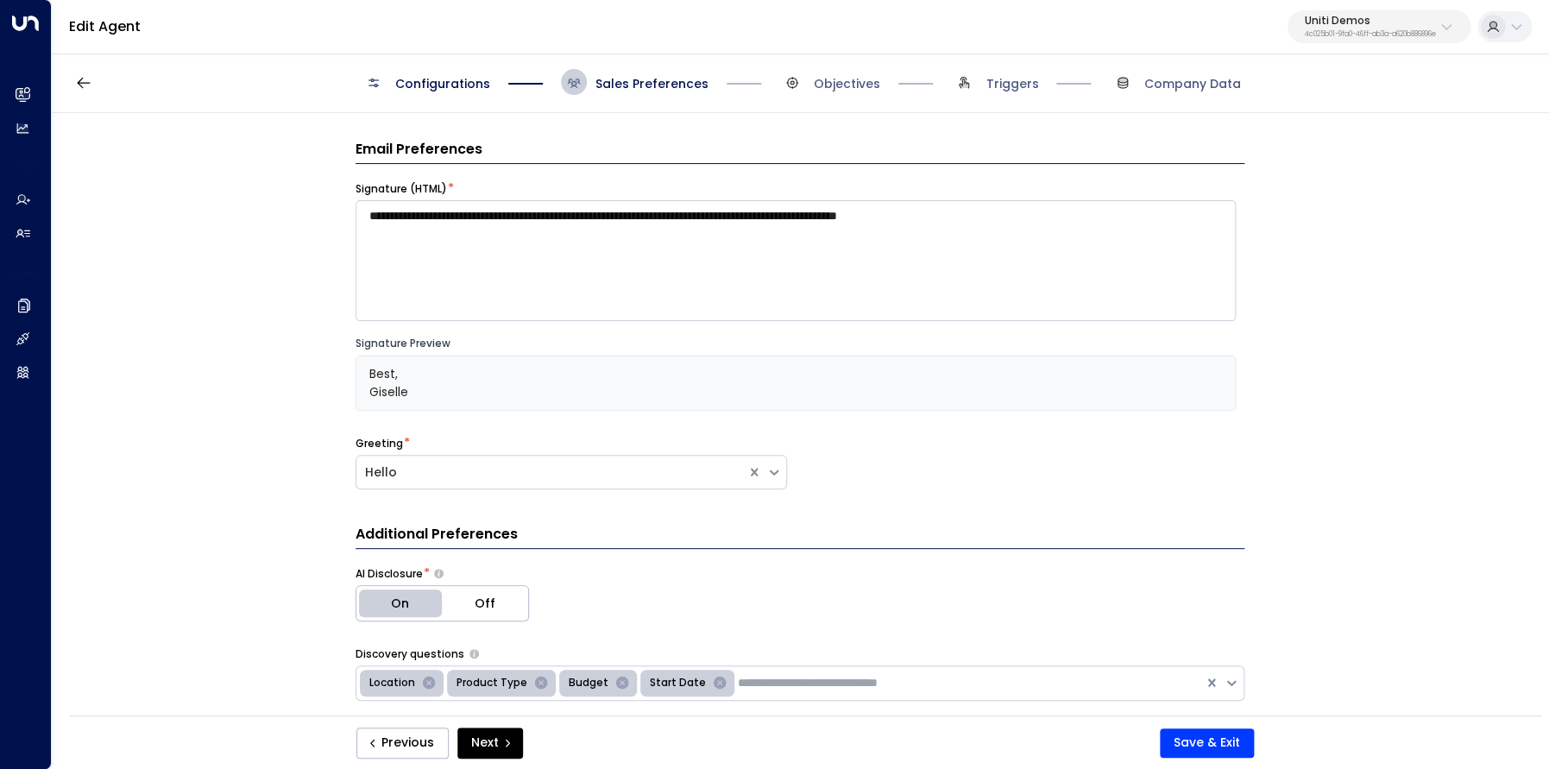
click at [445, 91] on span "Configurations" at bounding box center [442, 83] width 95 height 17
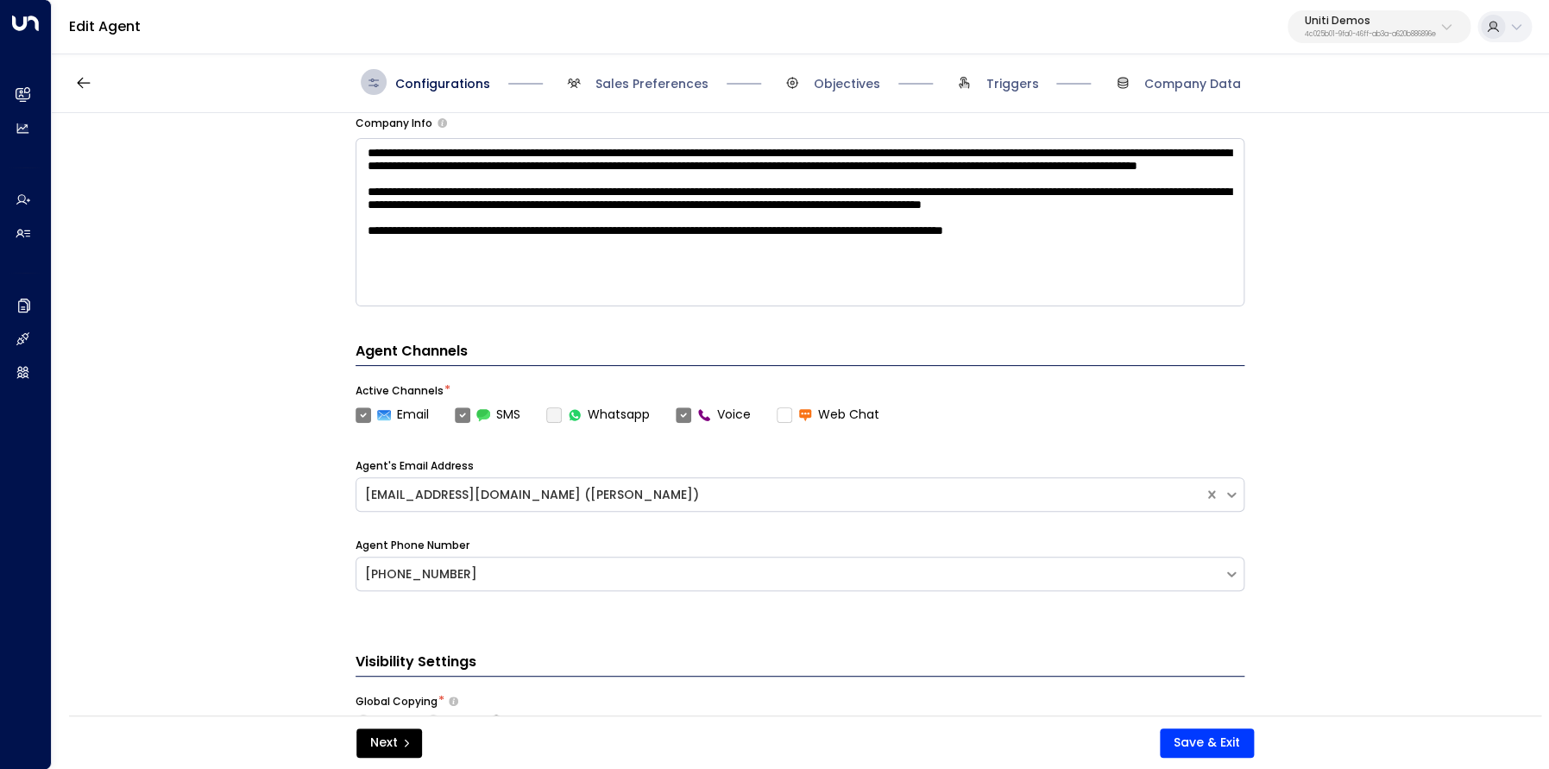
scroll to position [516, 0]
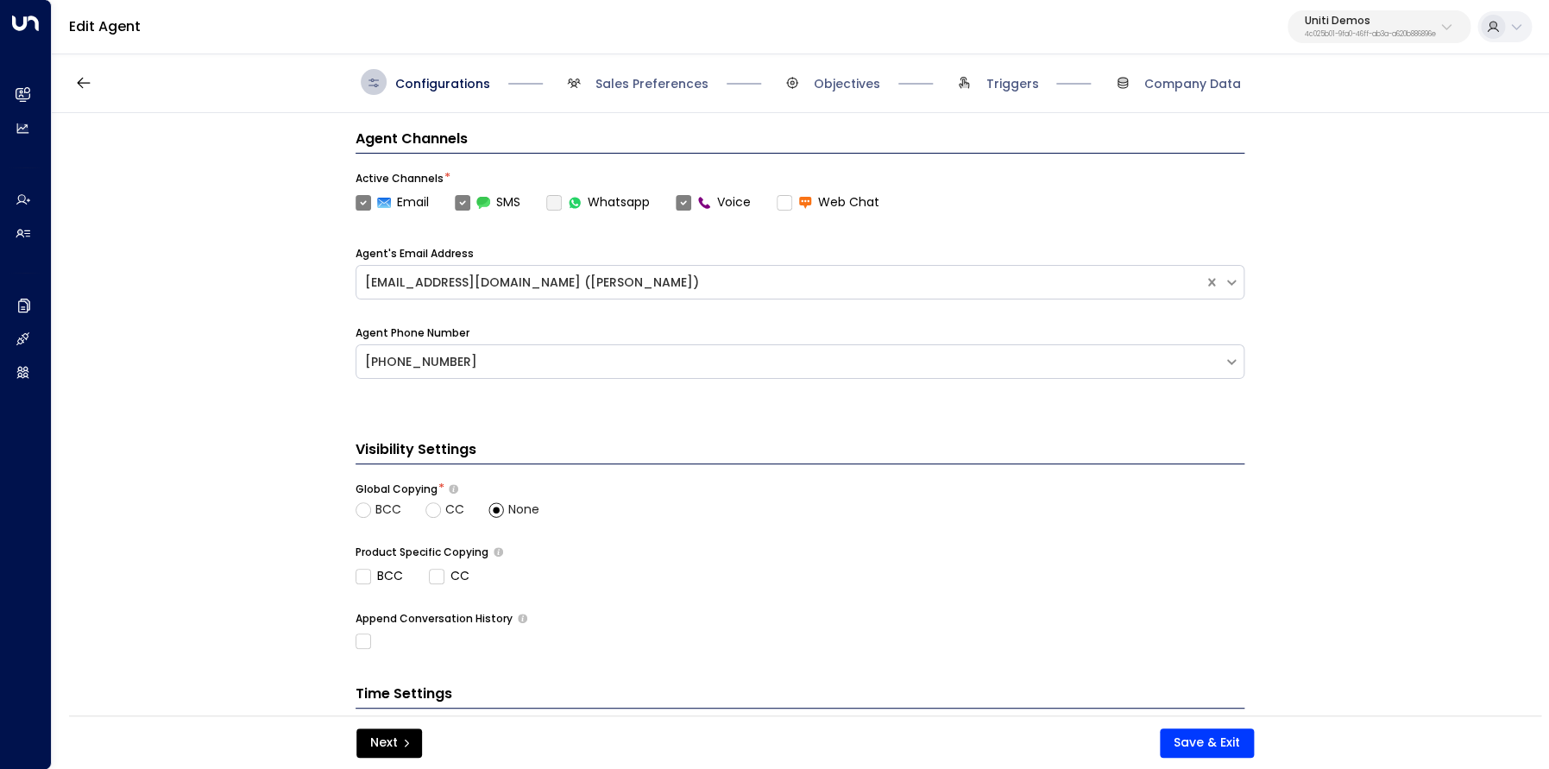
click at [684, 205] on label "Voice" at bounding box center [713, 202] width 75 height 18
click at [419, 362] on div "+19093181424" at bounding box center [790, 362] width 850 height 18
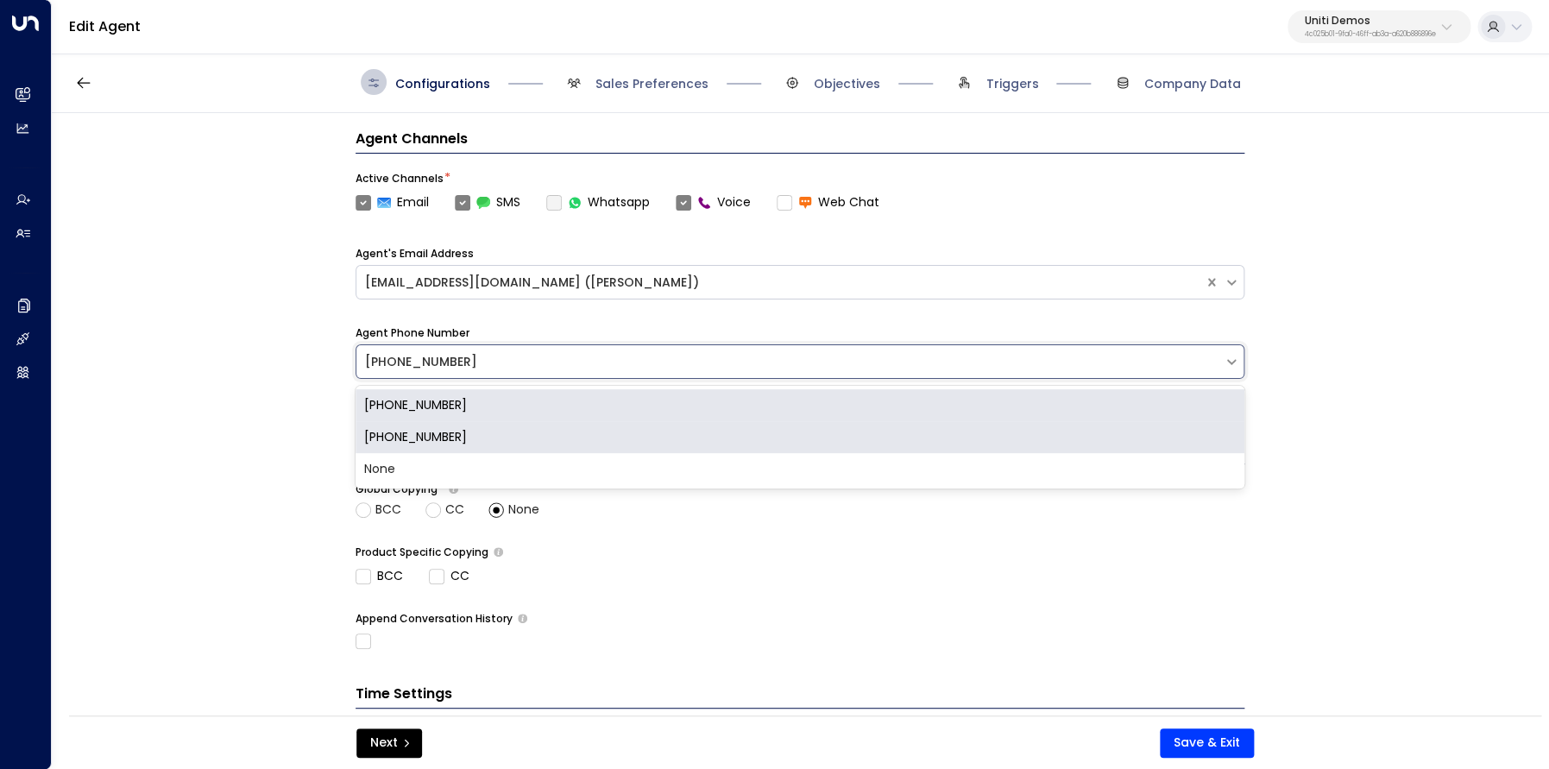
click at [436, 443] on div "+61468037199" at bounding box center [800, 437] width 889 height 32
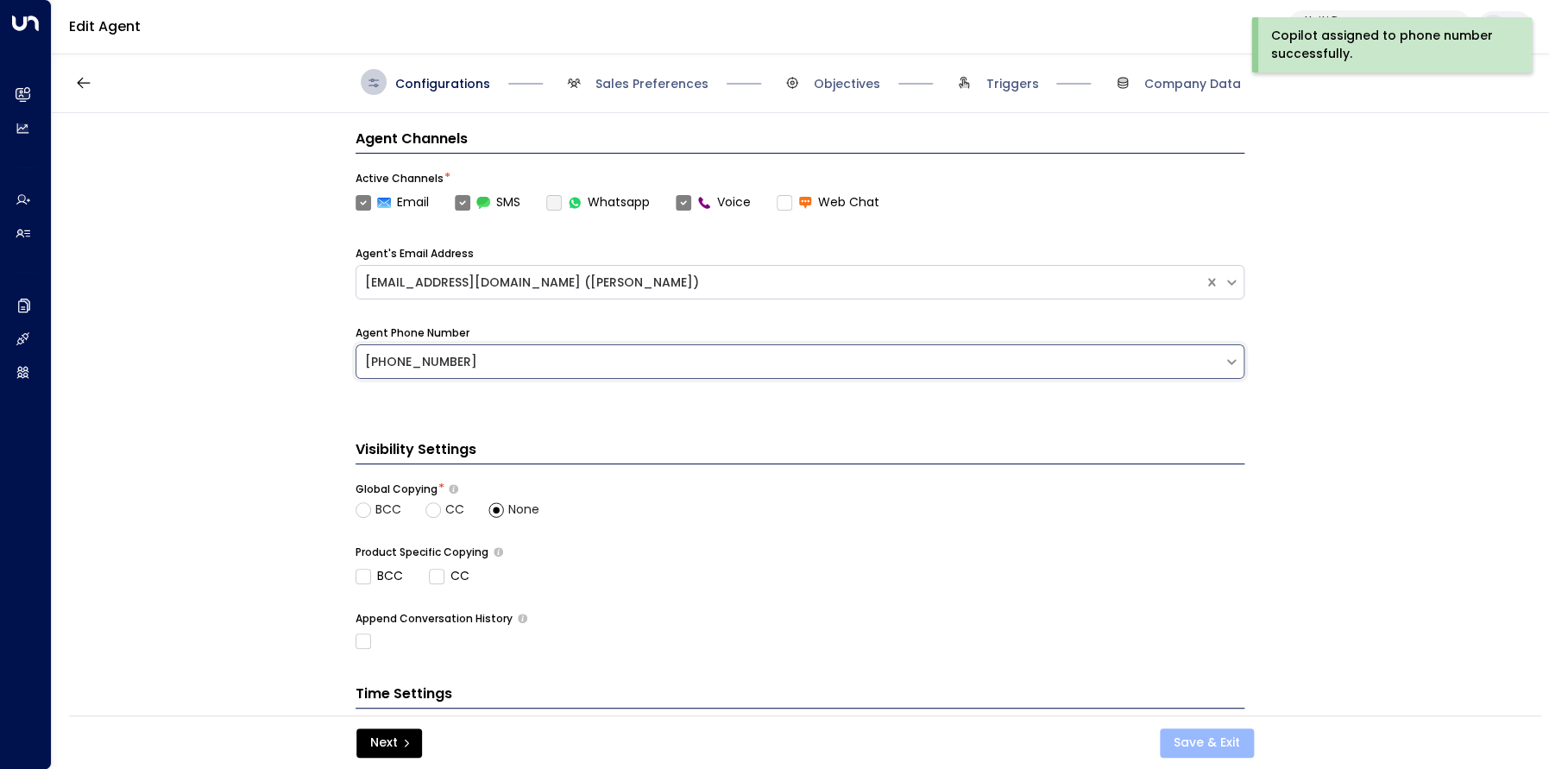
click at [879, 748] on button "Save & Exit" at bounding box center [1207, 742] width 94 height 29
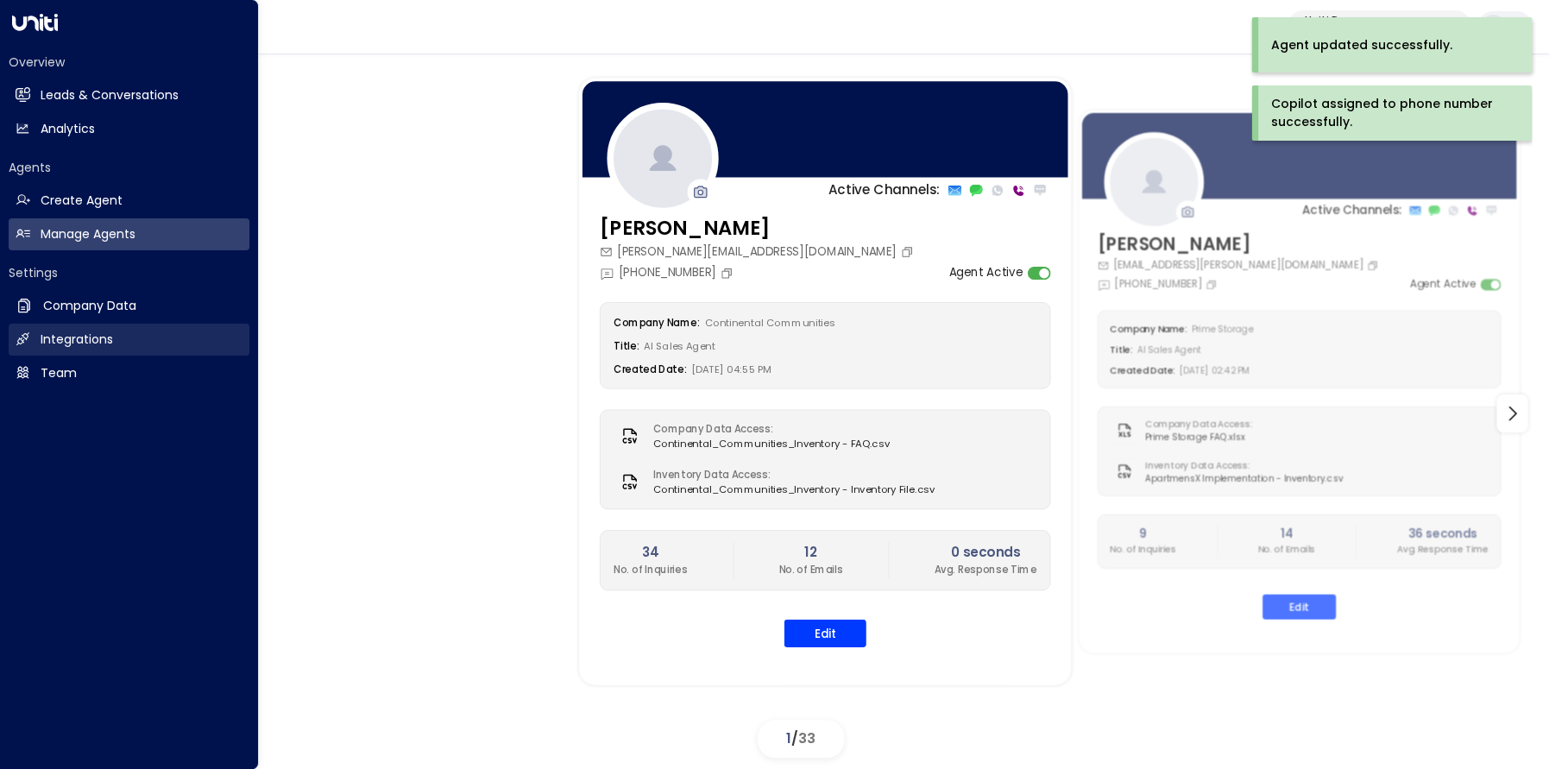
click at [61, 332] on h2 "Integrations" at bounding box center [77, 340] width 72 height 18
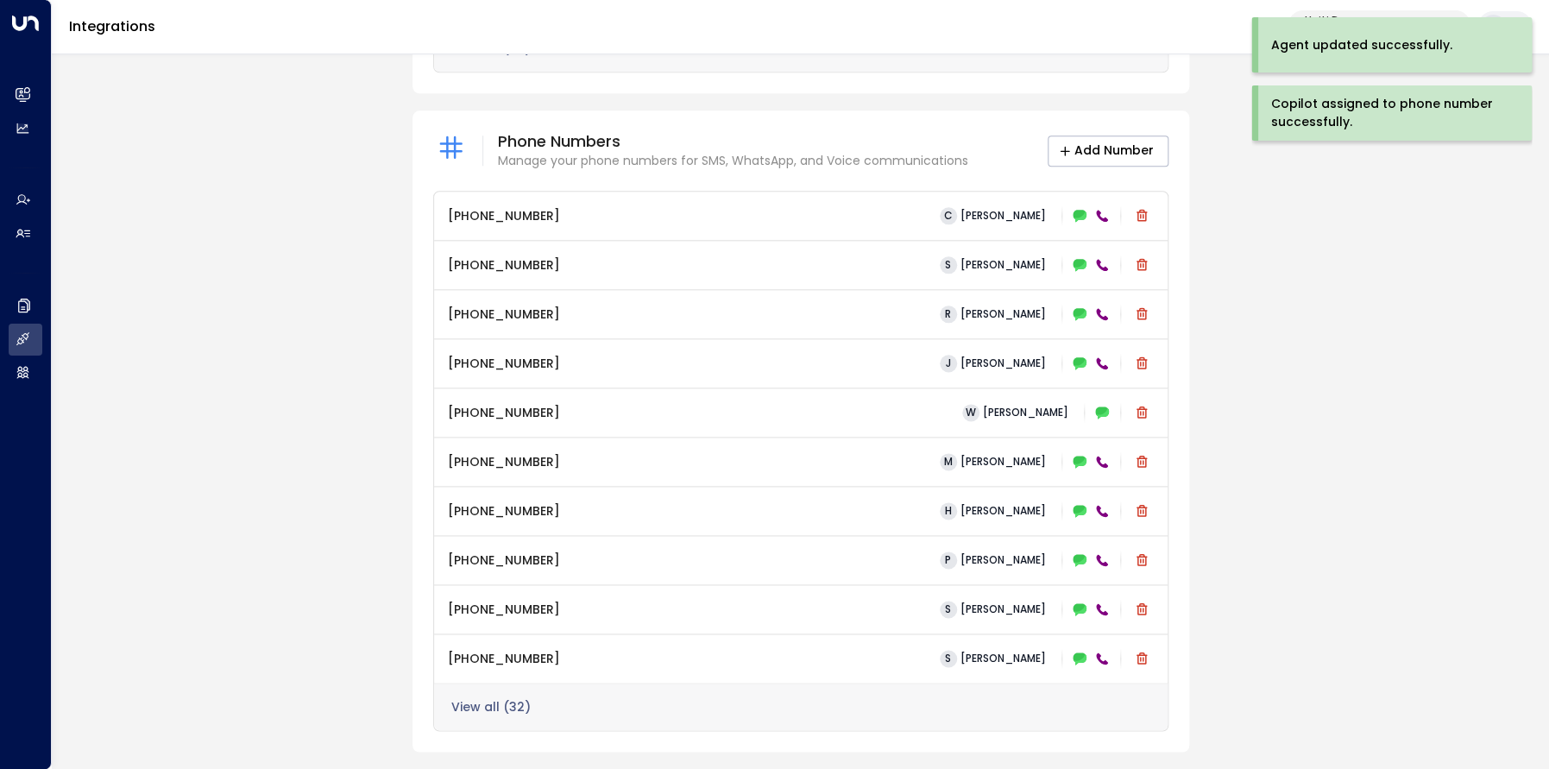
scroll to position [851, 0]
click at [477, 693] on div "View all ( 32 )" at bounding box center [801, 703] width 734 height 47
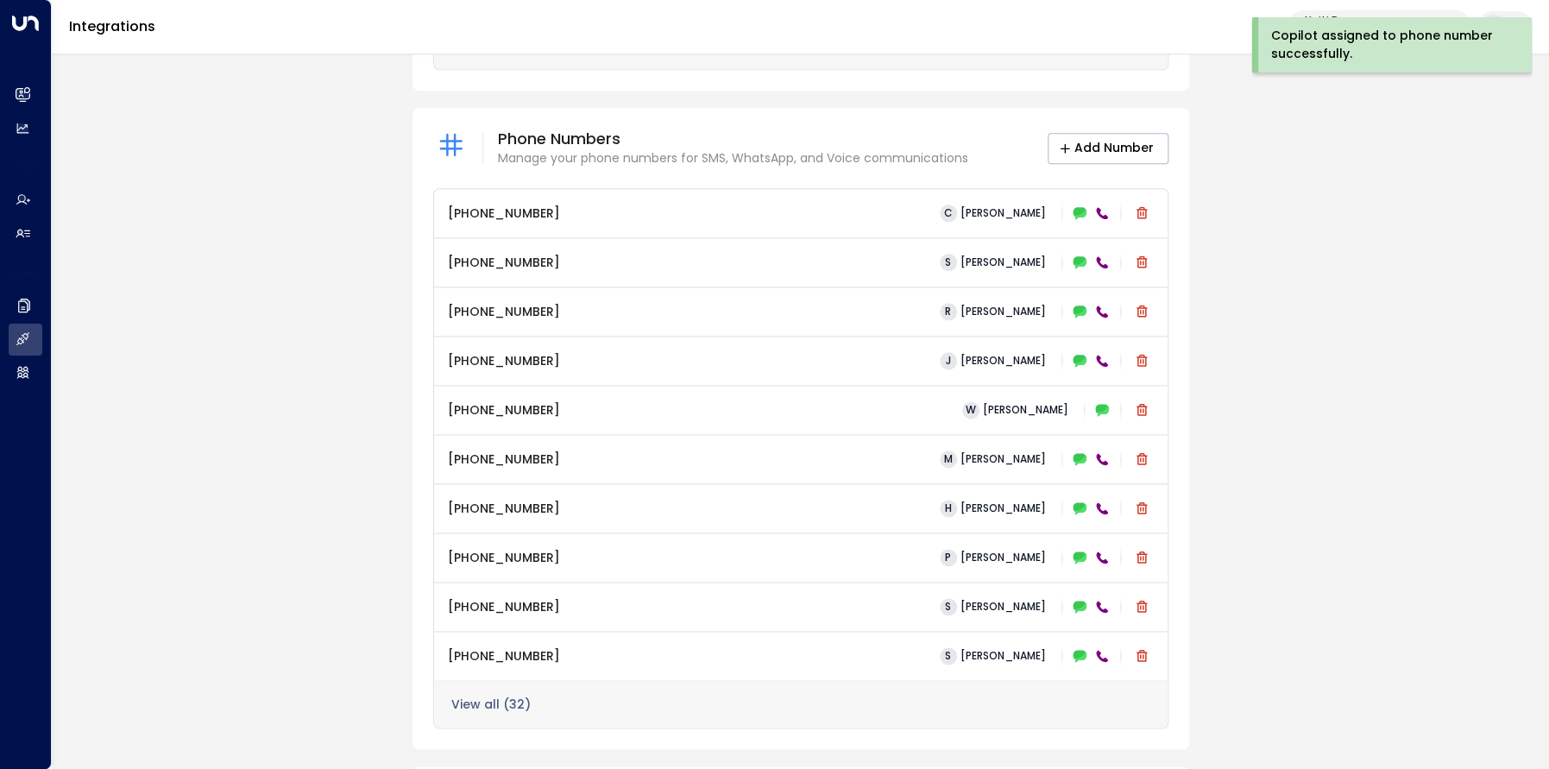
click at [488, 704] on button "View all ( 32 )" at bounding box center [490, 704] width 79 height 14
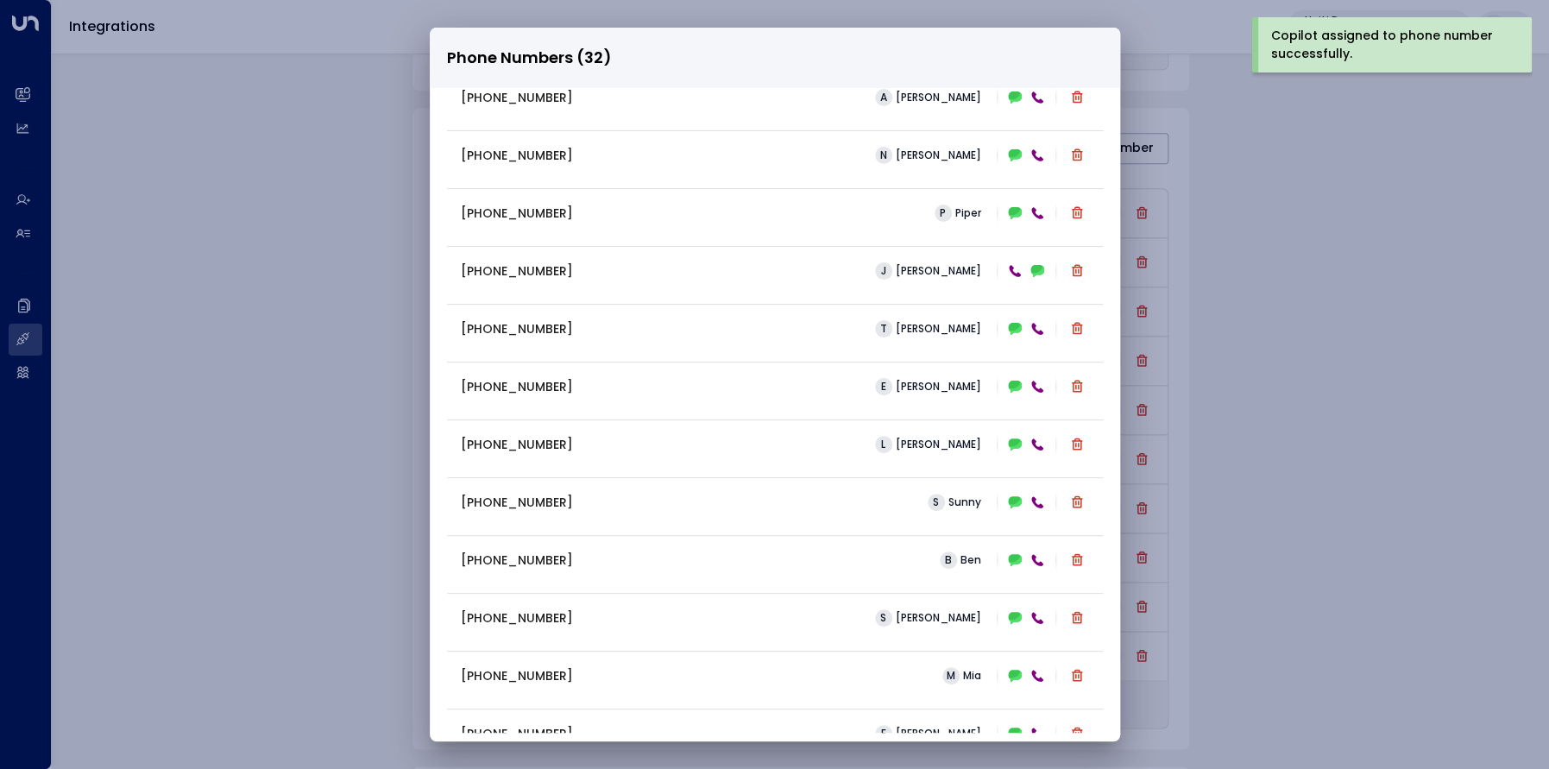
scroll to position [355, 0]
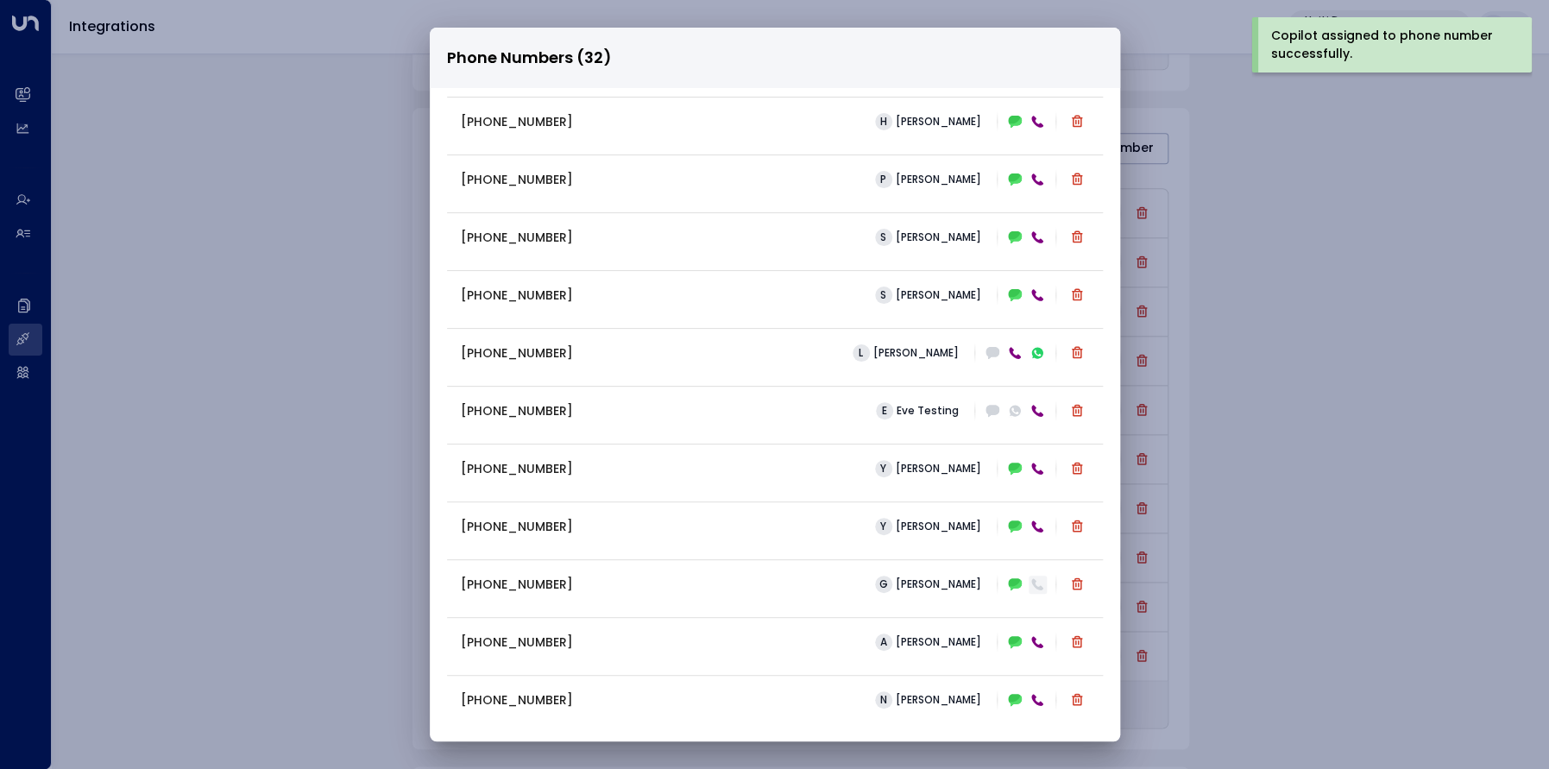
click at [879, 582] on icon at bounding box center [1038, 584] width 14 height 14
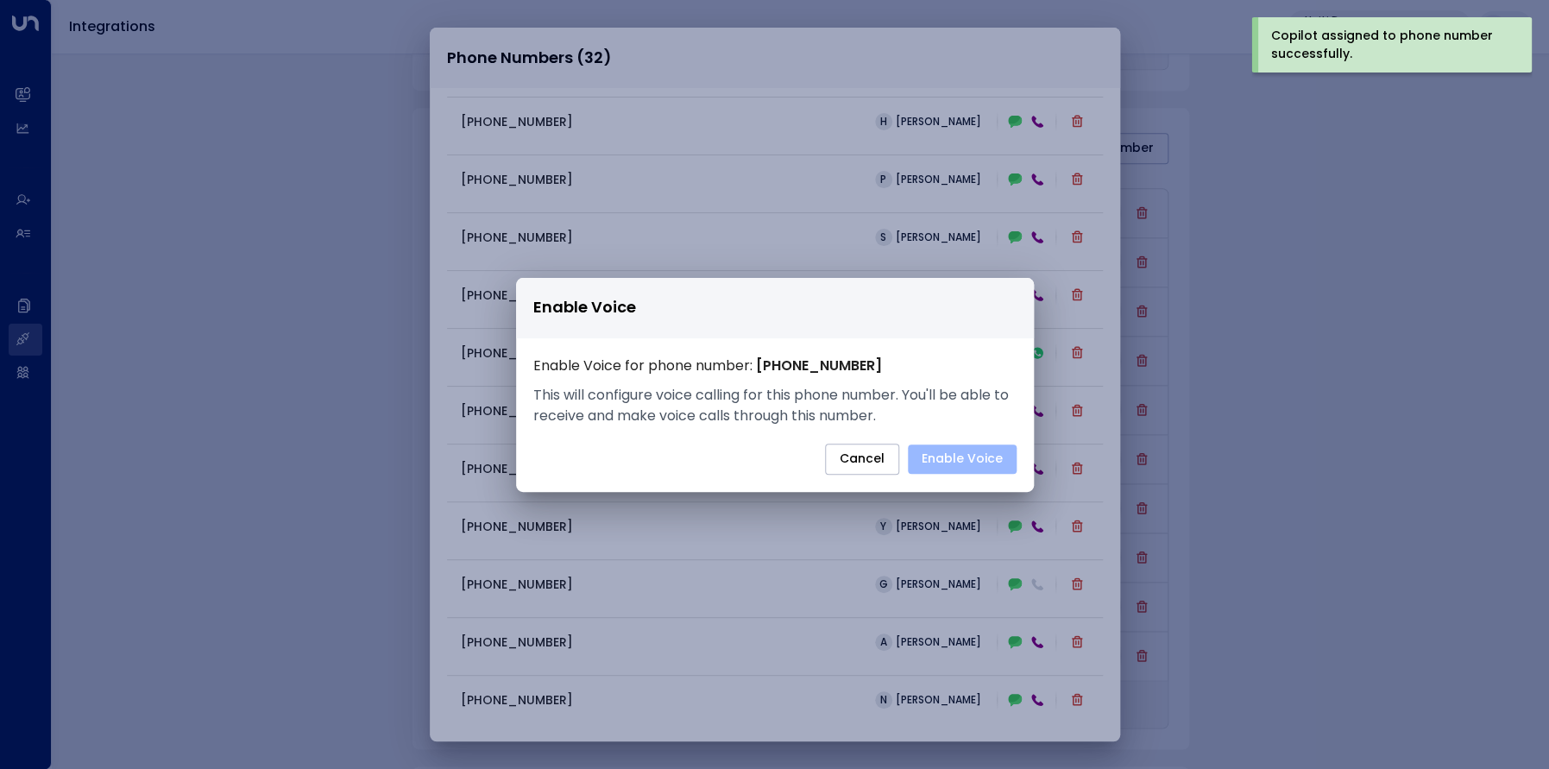
click at [879, 467] on button "Enable Voice" at bounding box center [962, 458] width 109 height 29
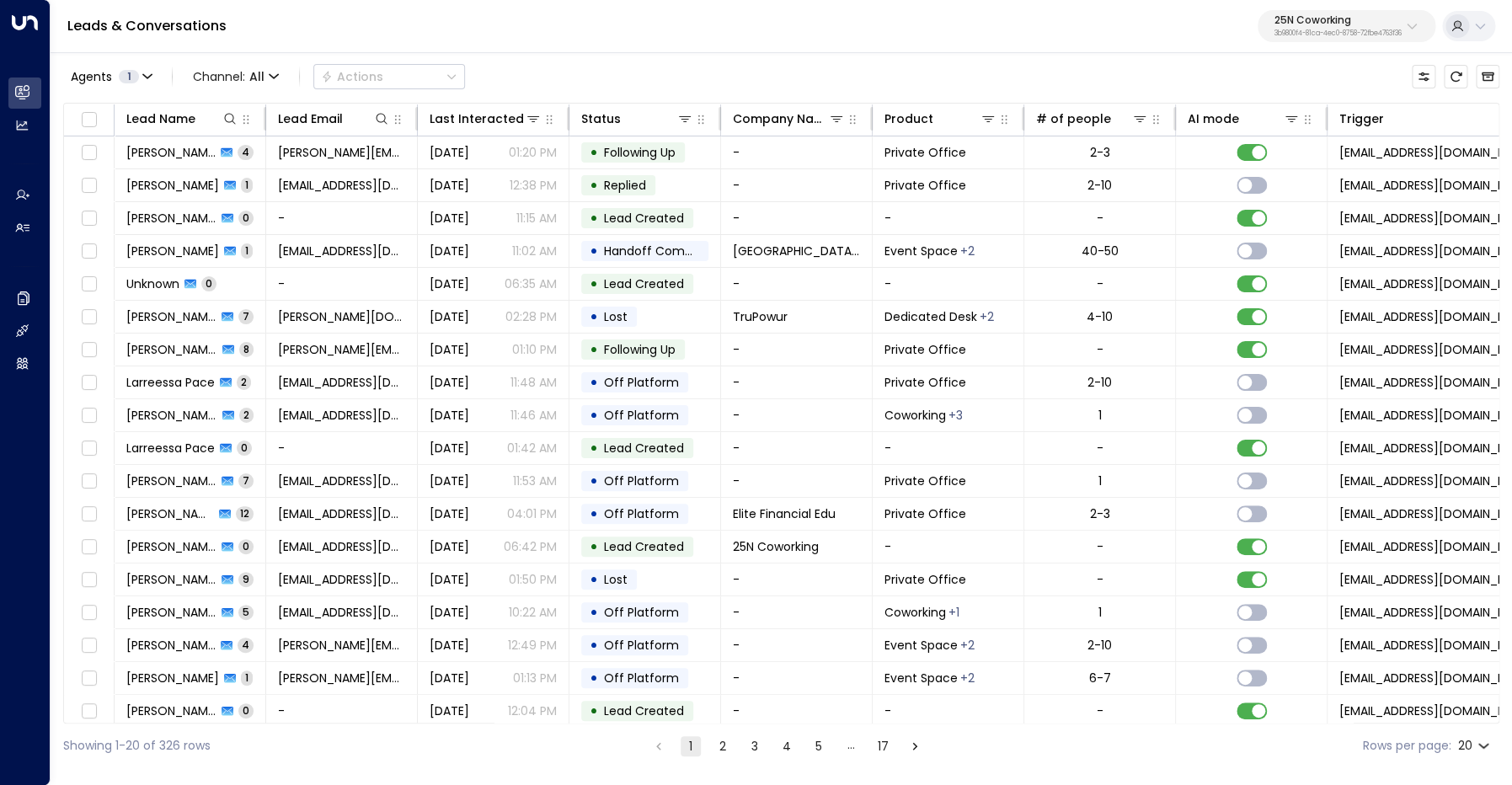
click at [1329, 32] on p "3b9800f4-81ca-4ec0-8758-72fbe4763f36" at bounding box center [1338, 33] width 127 height 7
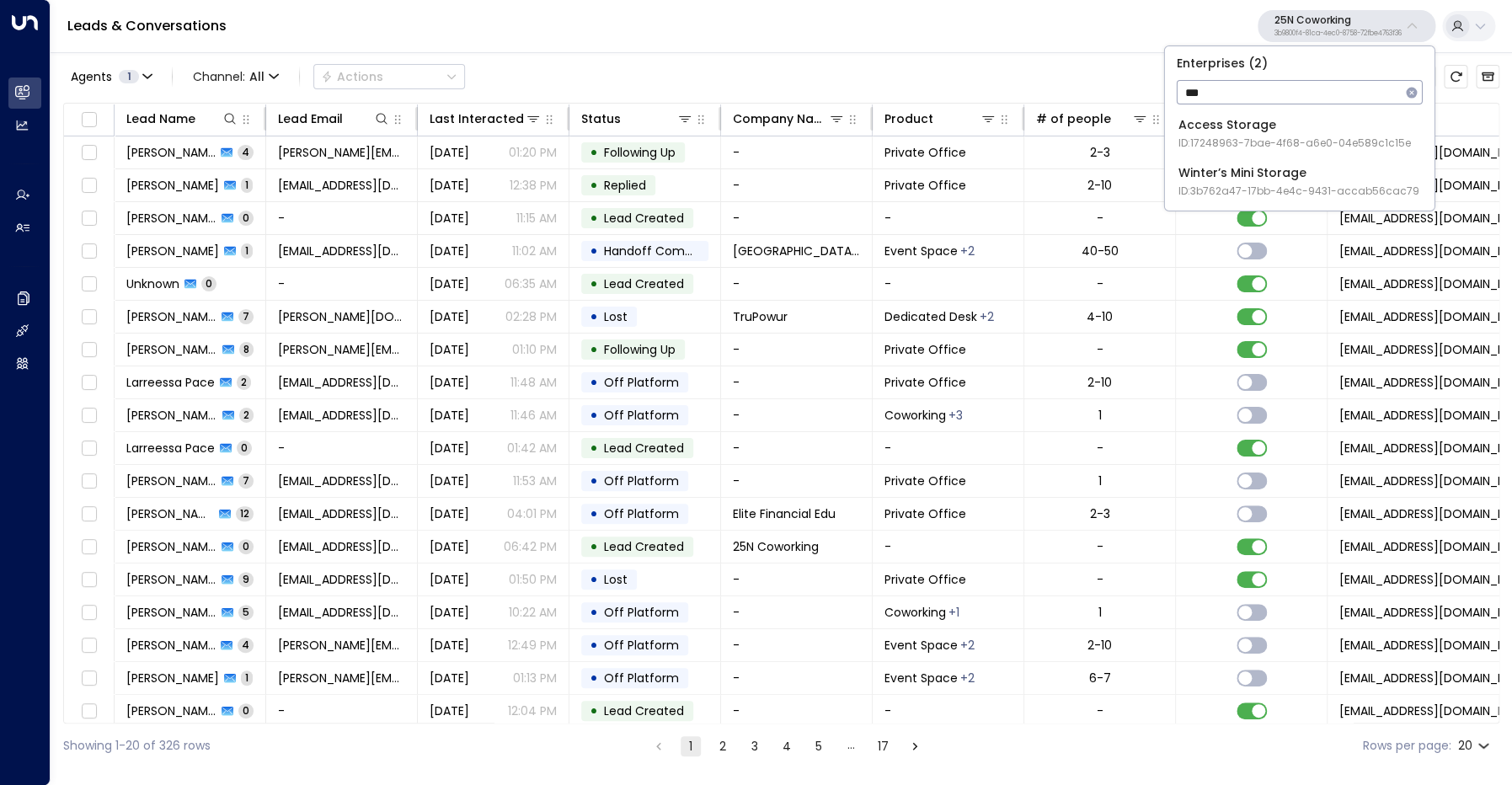
type input "***"
click at [1250, 126] on div "Access Storage ID: 17248963-7bae-4f68-a6e0-04e589c1c15e" at bounding box center [1294, 133] width 232 height 34
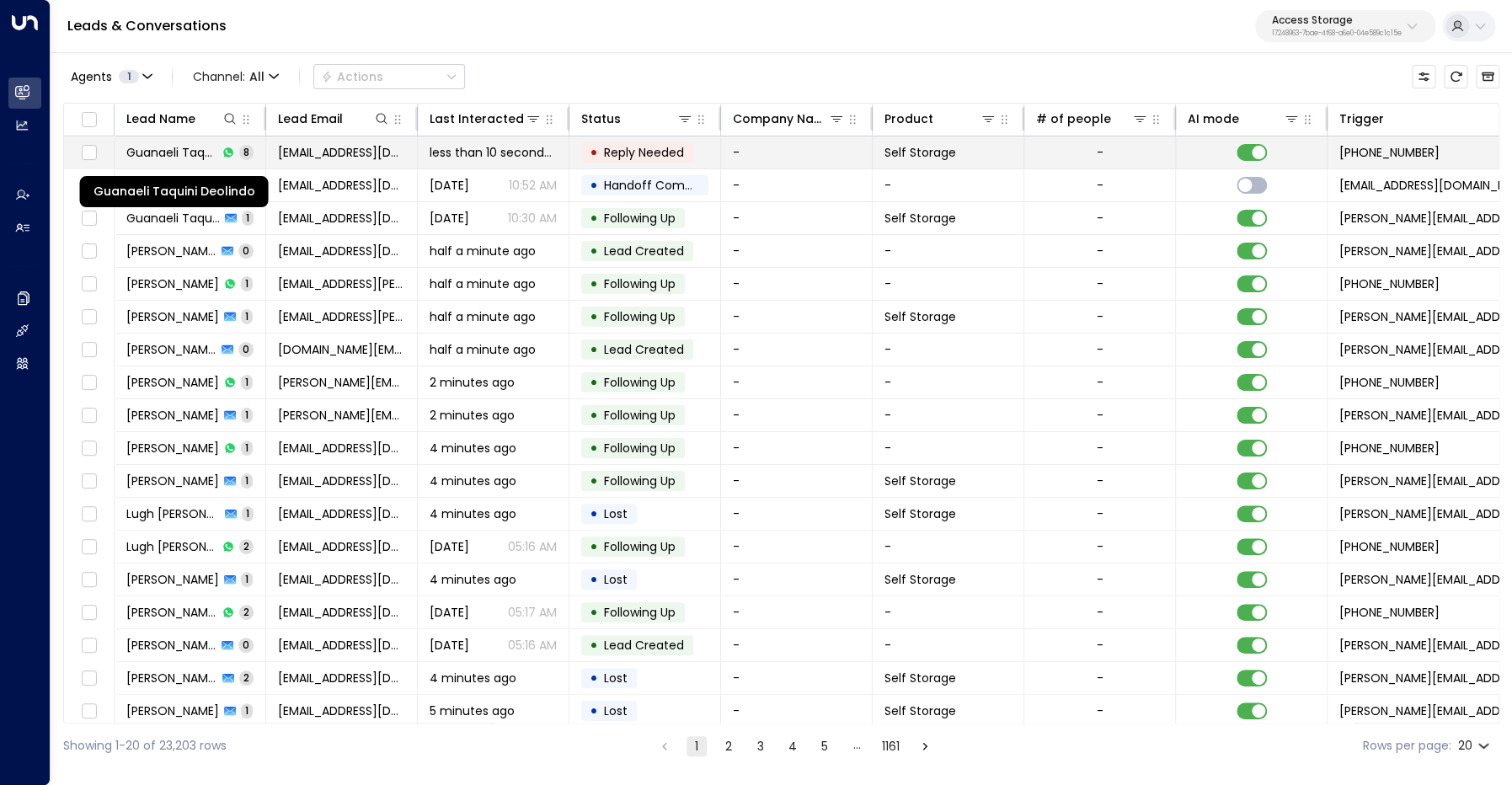
click at [184, 156] on span "Guanaeli Taquini Deolindo" at bounding box center [171, 152] width 91 height 17
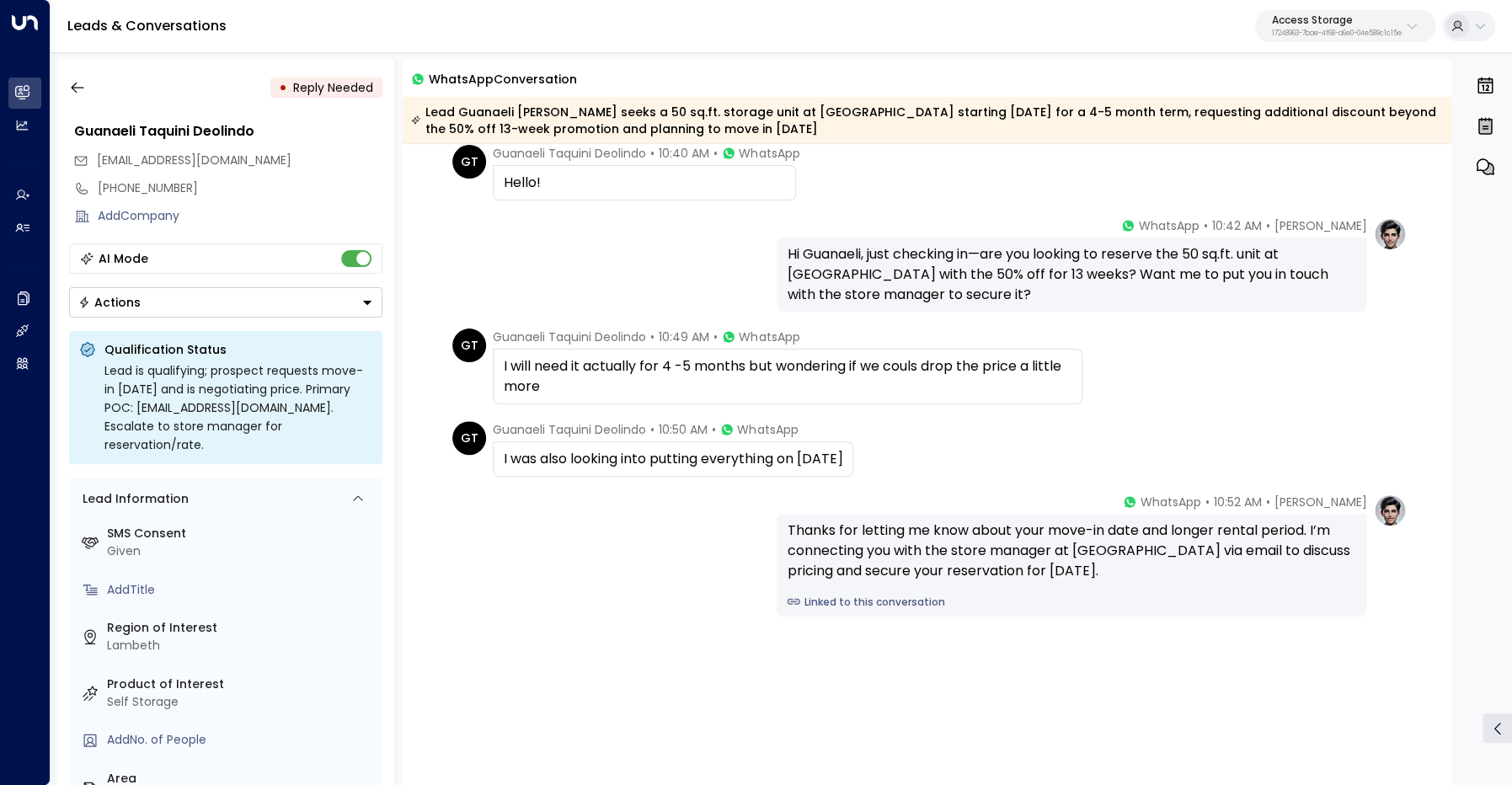
scroll to position [470, 0]
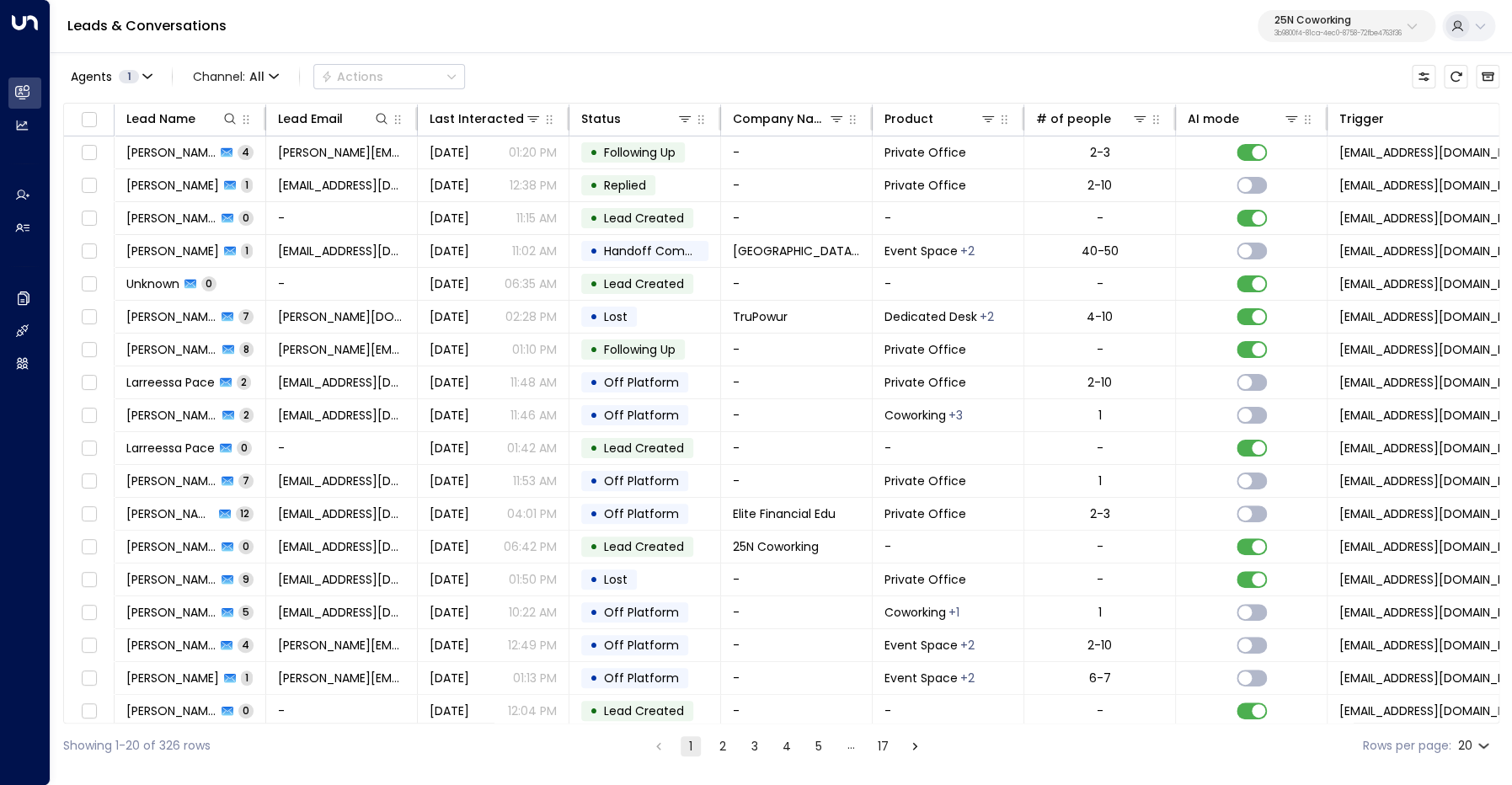
click at [1337, 19] on p "25N Coworking" at bounding box center [1338, 21] width 127 height 10
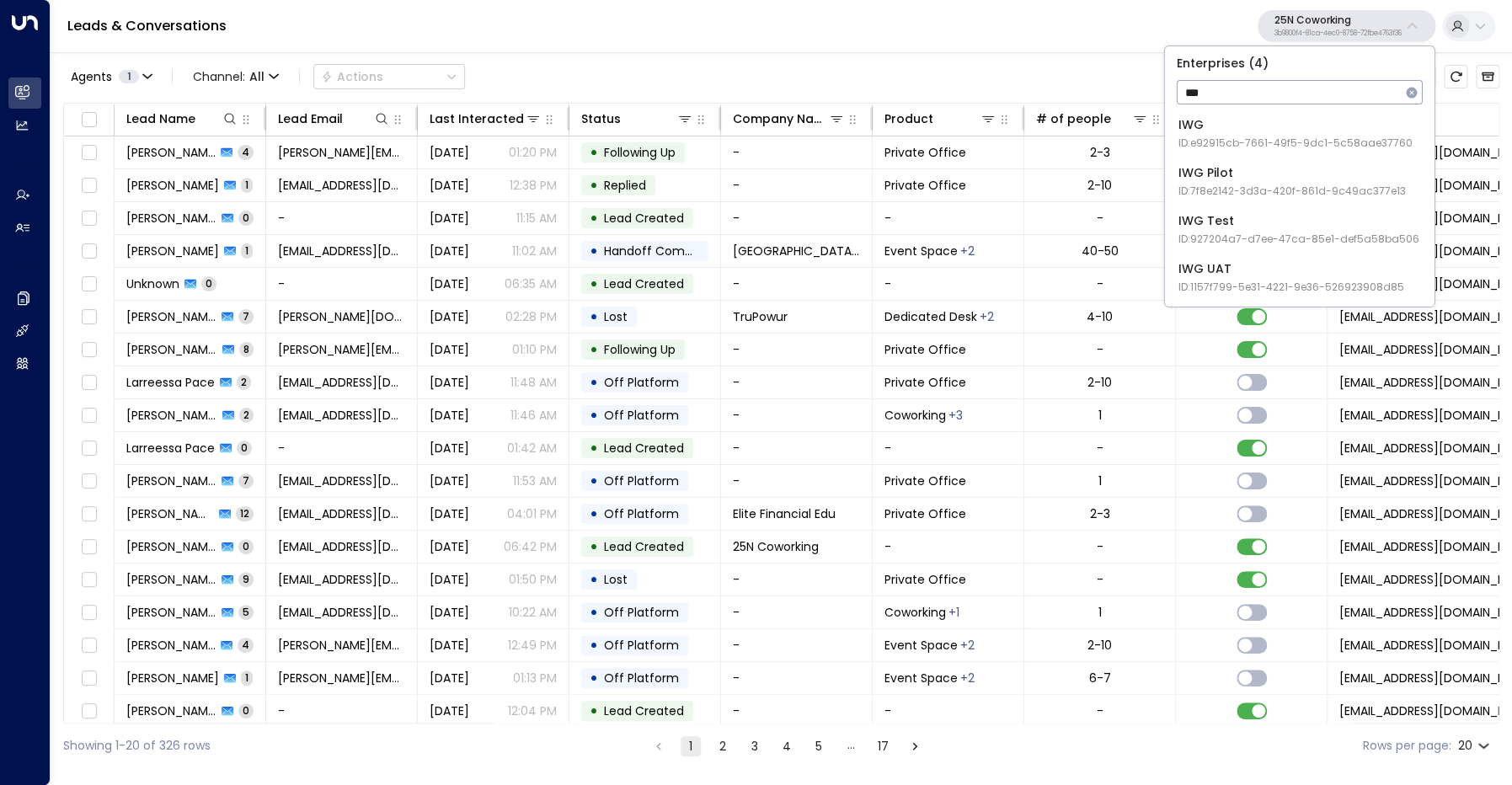
type input "***"
click at [1272, 140] on span "ID: e92915cb-7661-49f5-9dc1-5c58aae37760" at bounding box center [1295, 144] width 234 height 16
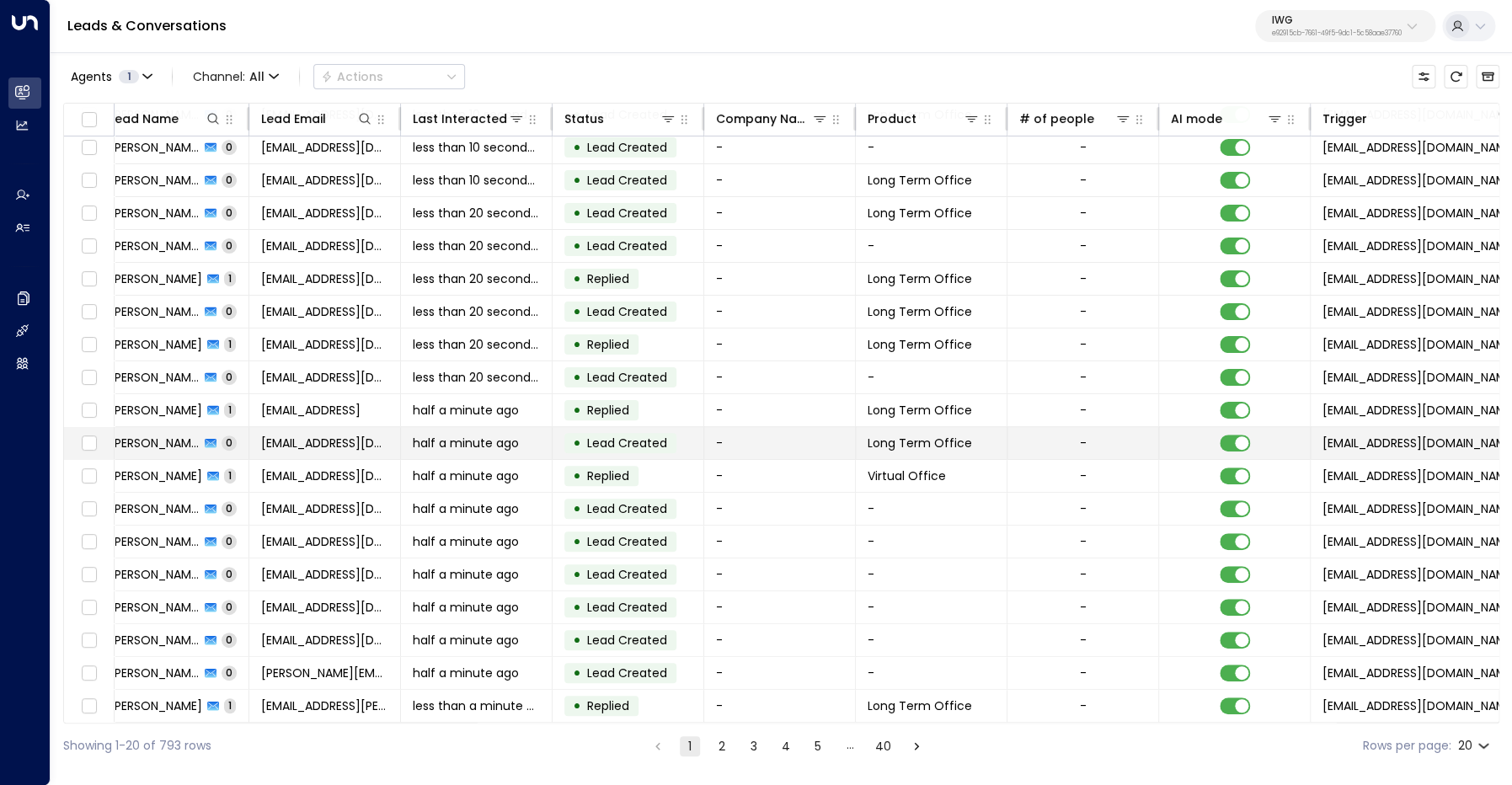
scroll to position [70, 0]
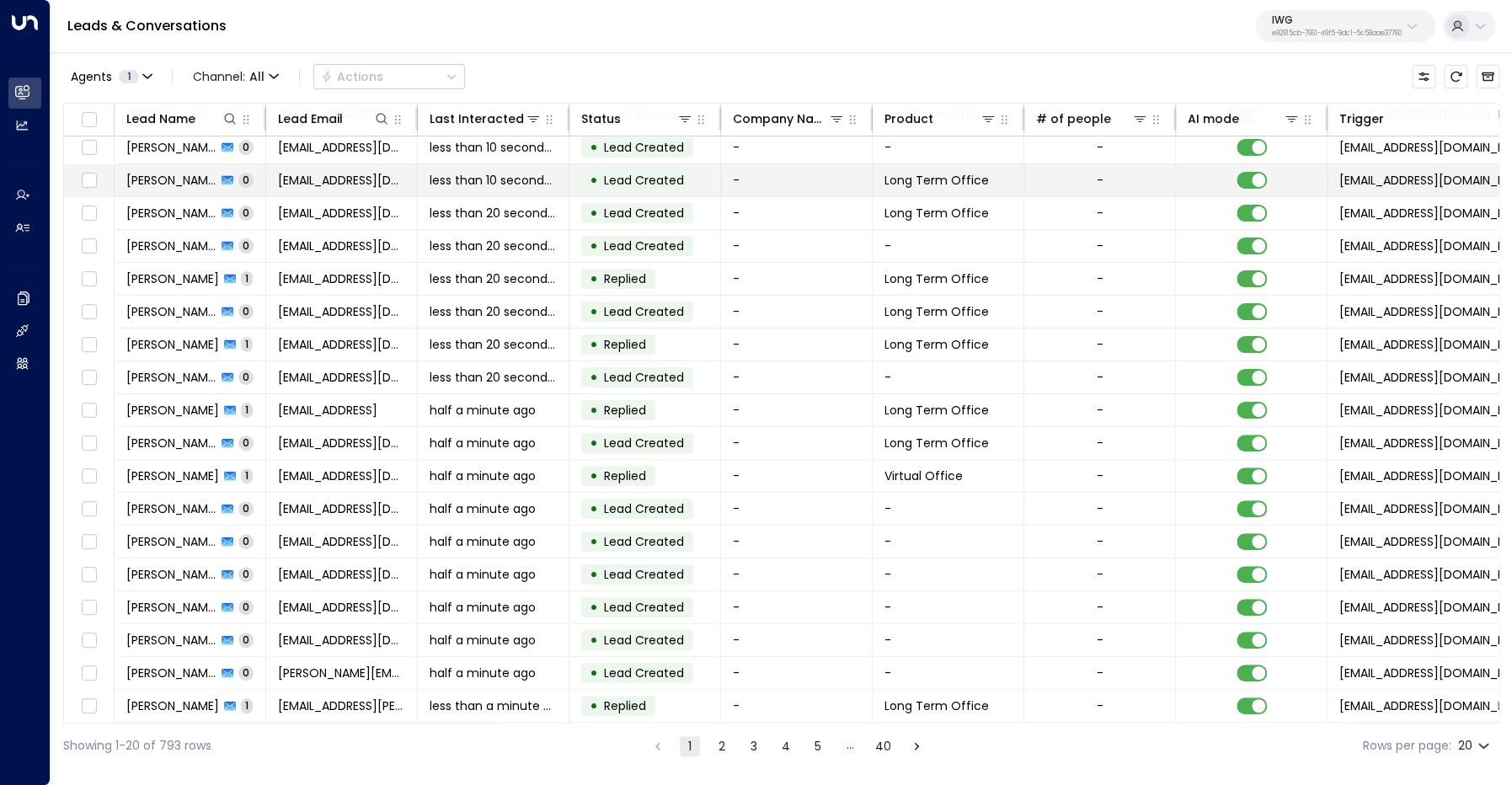
click at [165, 180] on span "Abby Dell" at bounding box center [171, 180] width 90 height 17
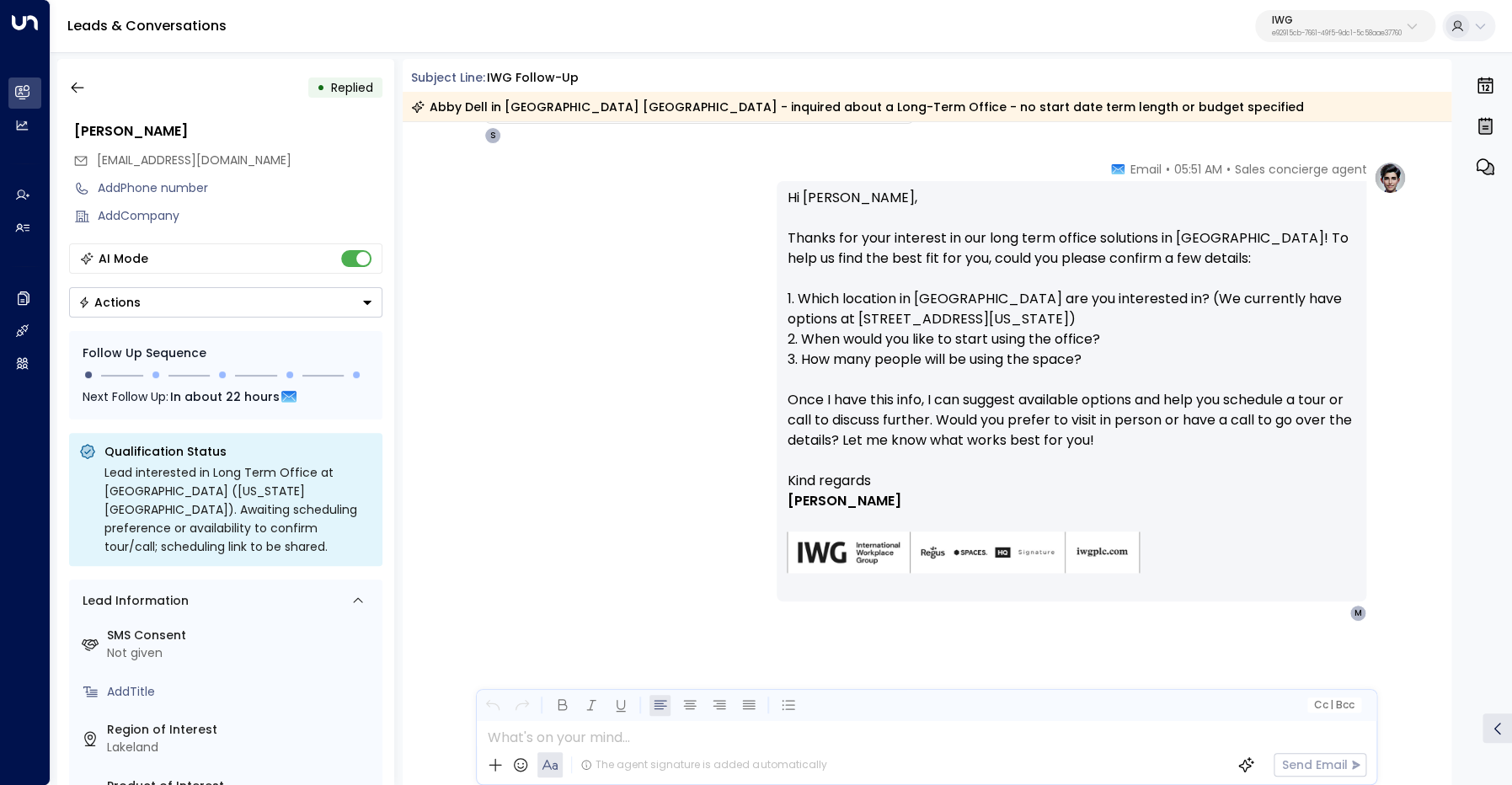
scroll to position [488, 0]
click at [78, 88] on icon "button" at bounding box center [76, 88] width 13 height 11
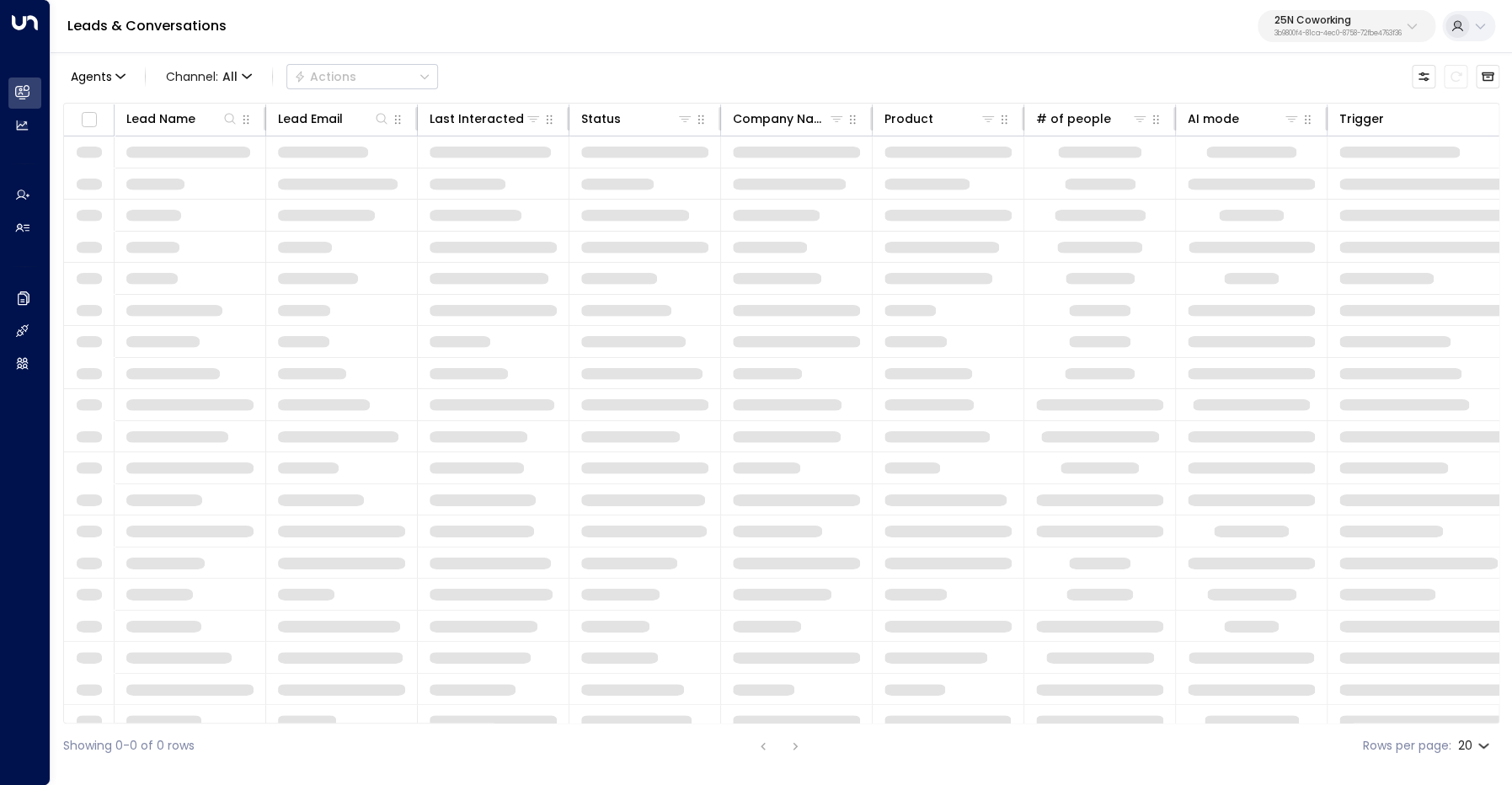
click at [1325, 28] on div "25N Coworking 3b9800f4-81ca-4ec0-8758-72fbe4763f36" at bounding box center [1338, 26] width 127 height 21
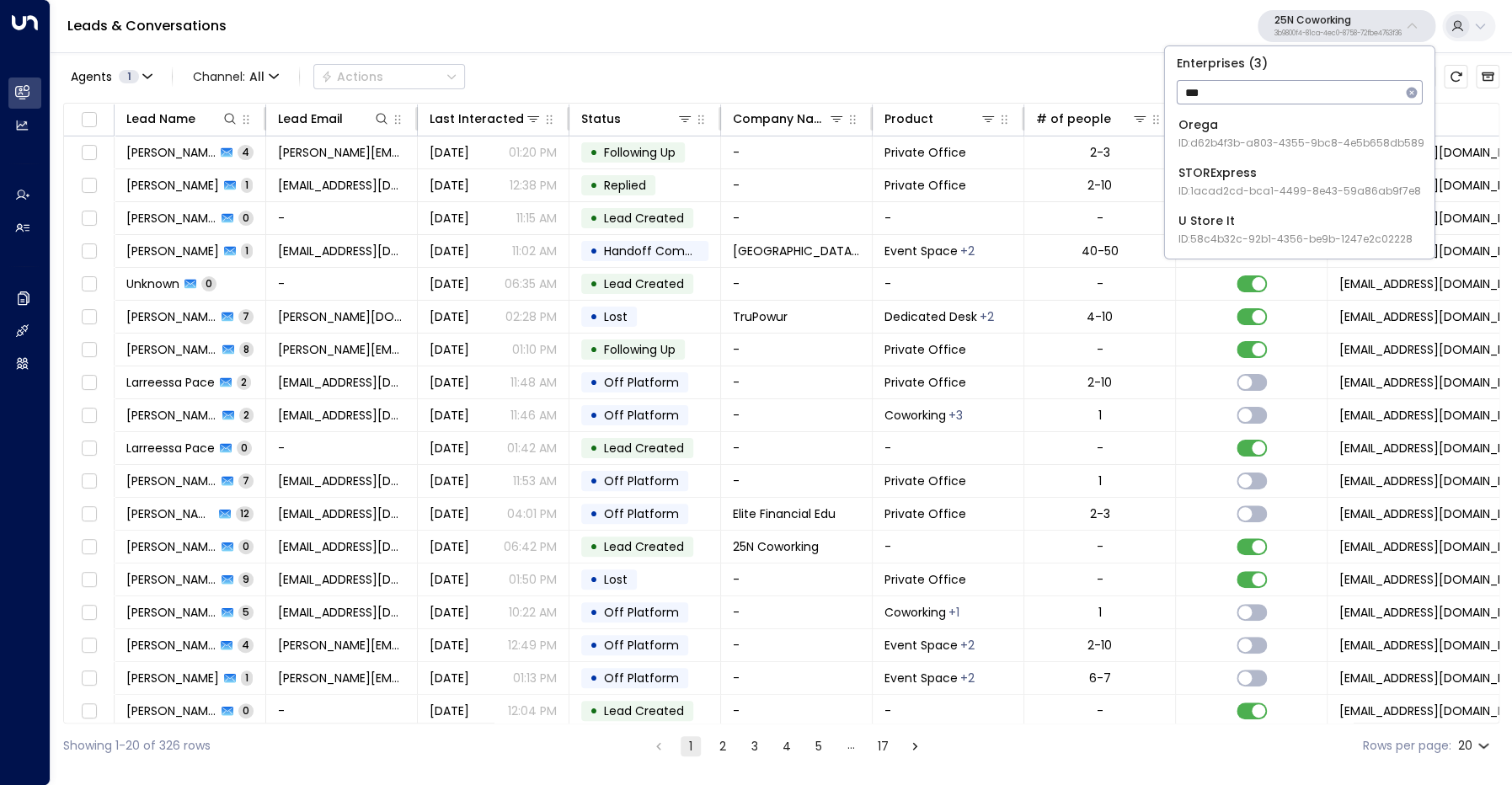
type input "***"
click at [1251, 147] on span "ID: d62b4f3b-a803-4355-9bc8-4e5b658db589" at bounding box center [1301, 144] width 246 height 16
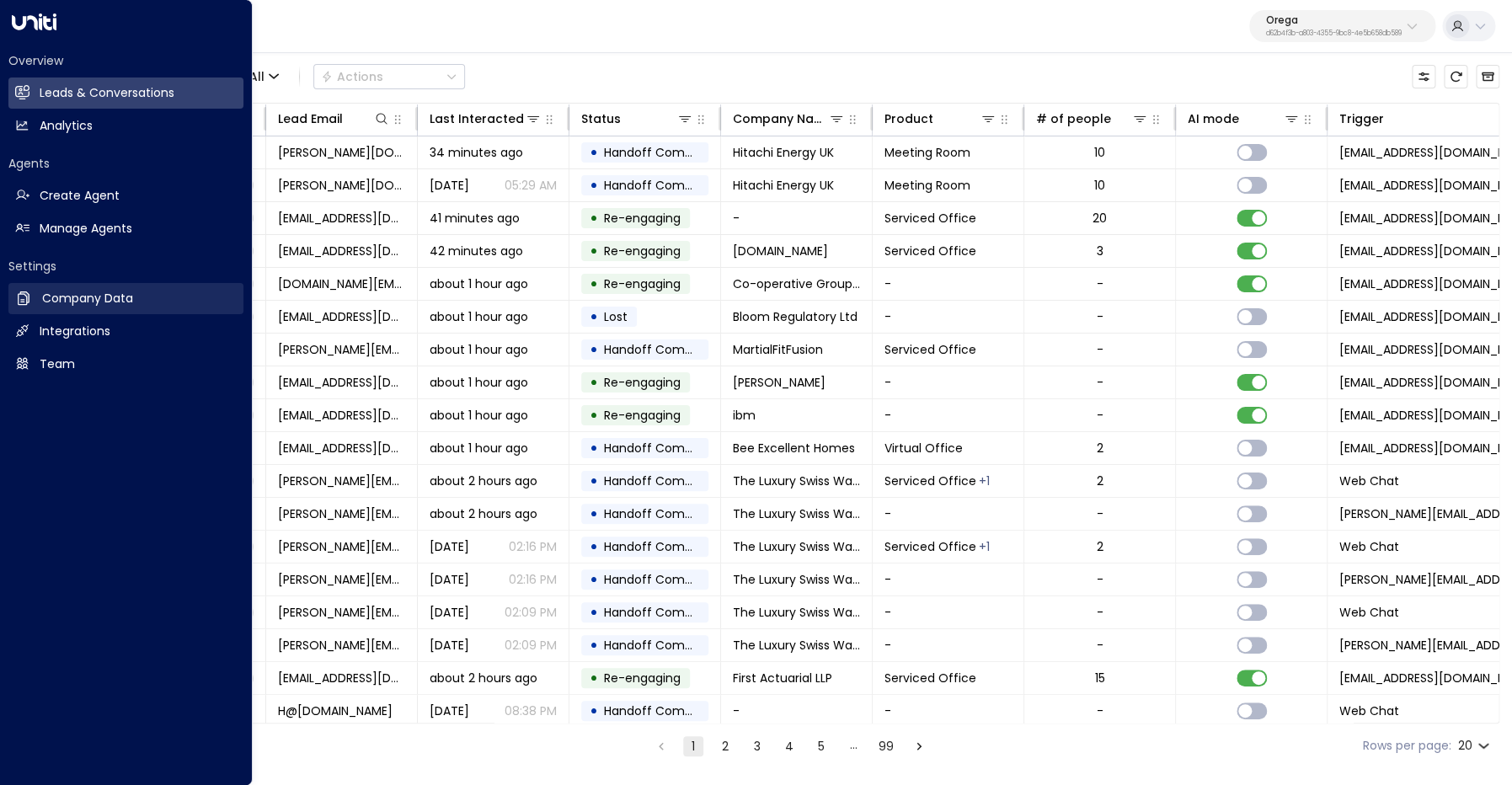
click at [70, 300] on h2 "Company Data" at bounding box center [87, 299] width 91 height 18
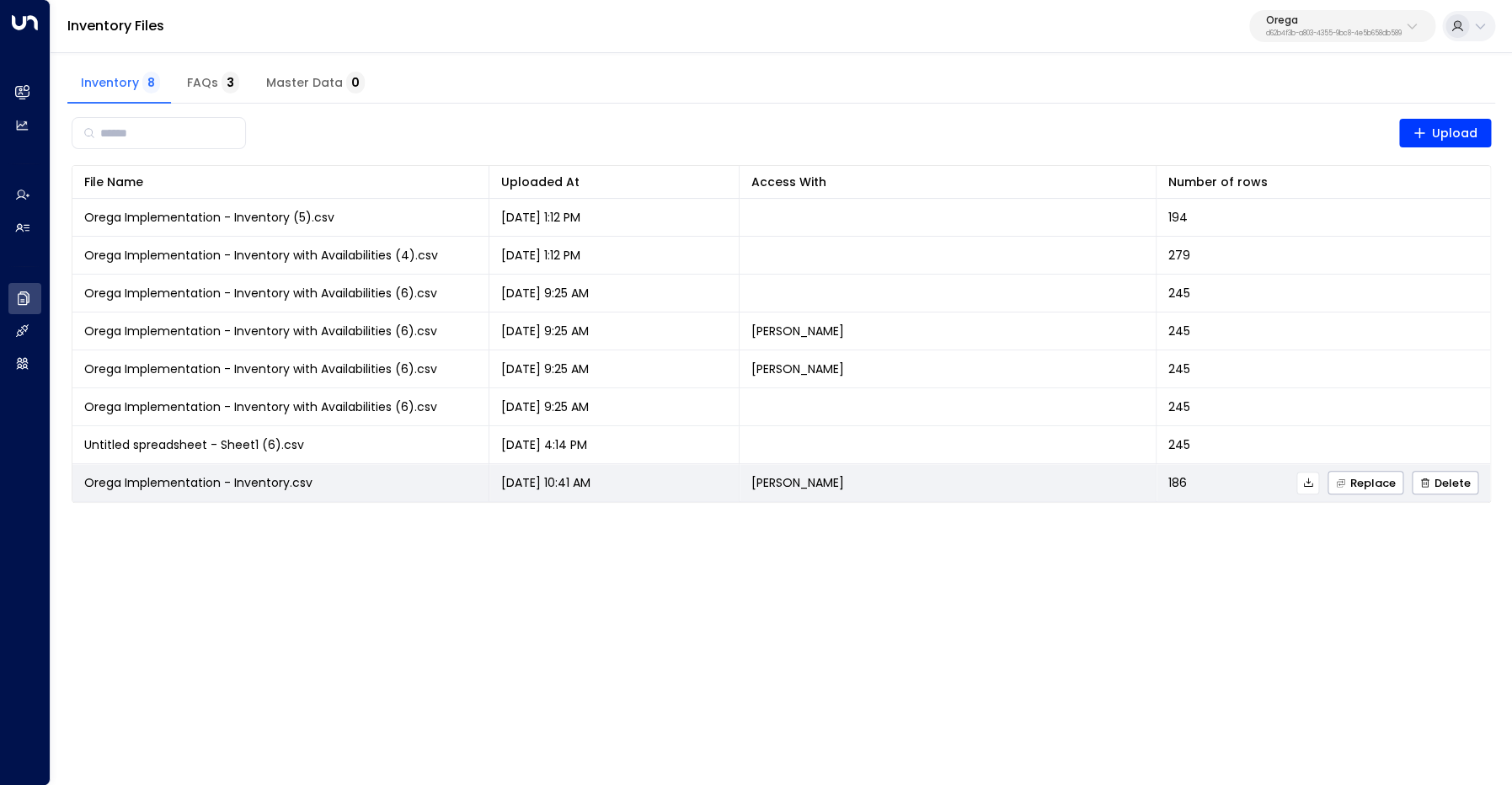
click at [1309, 483] on icon at bounding box center [1308, 482] width 12 height 12
